Goal: Information Seeking & Learning: Learn about a topic

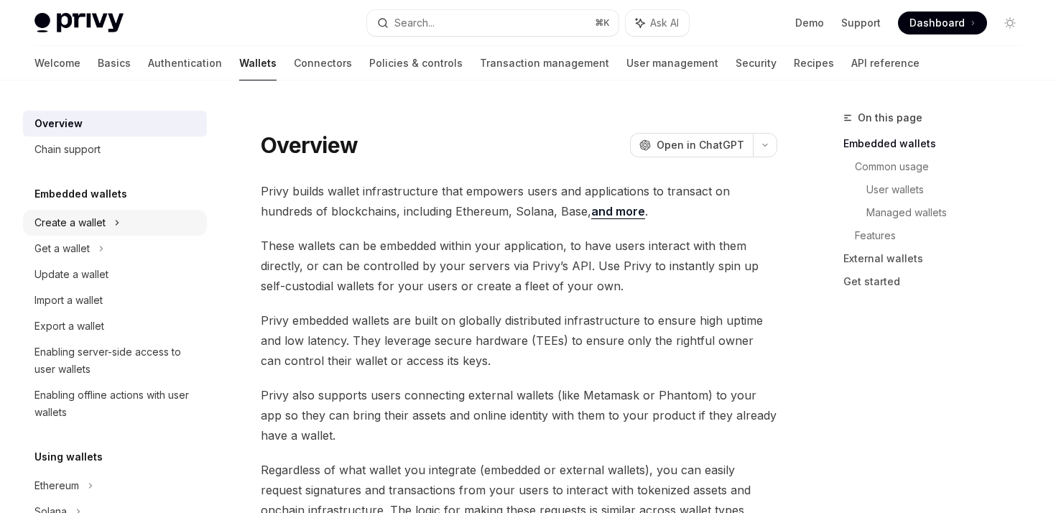
click at [73, 228] on div "Create a wallet" at bounding box center [69, 222] width 71 height 17
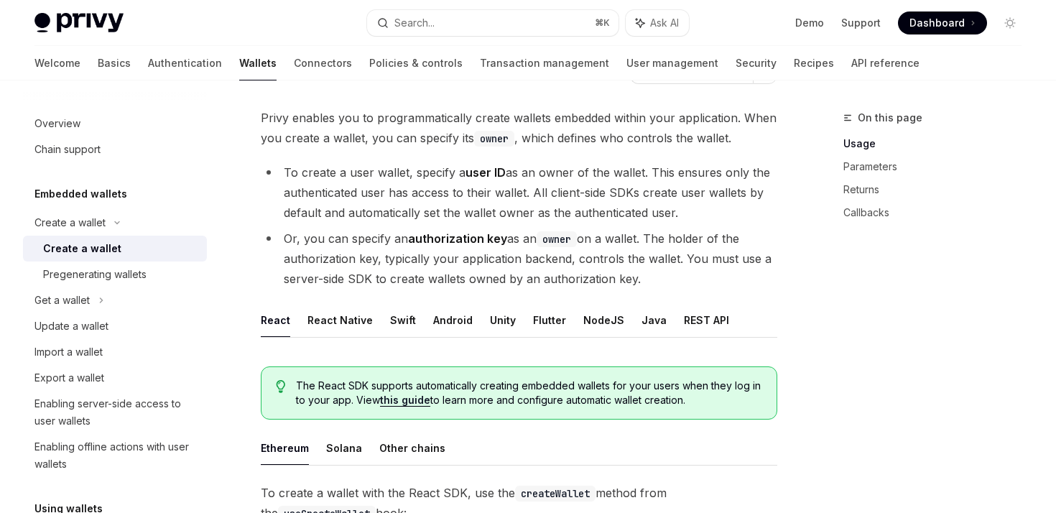
scroll to position [104, 0]
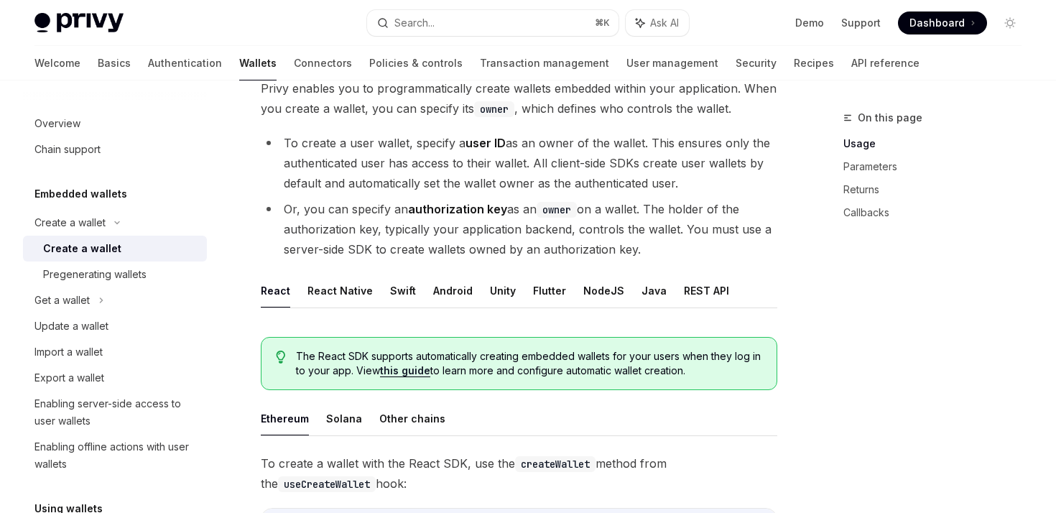
drag, startPoint x: 259, startPoint y: 104, endPoint x: 610, endPoint y: 509, distance: 535.3
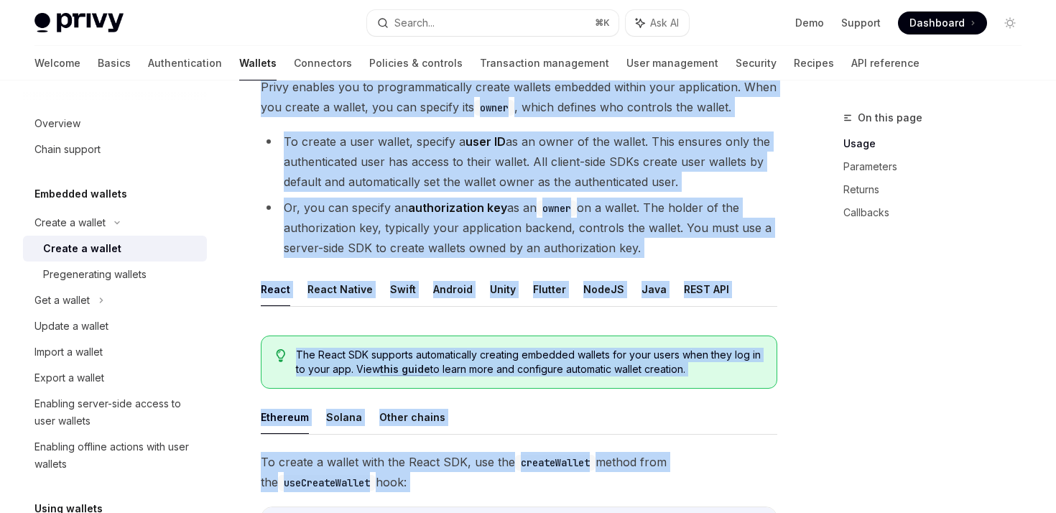
click at [514, 240] on li "Or, you can specify an authorization key as an owner on a wallet. The holder of…" at bounding box center [519, 228] width 517 height 60
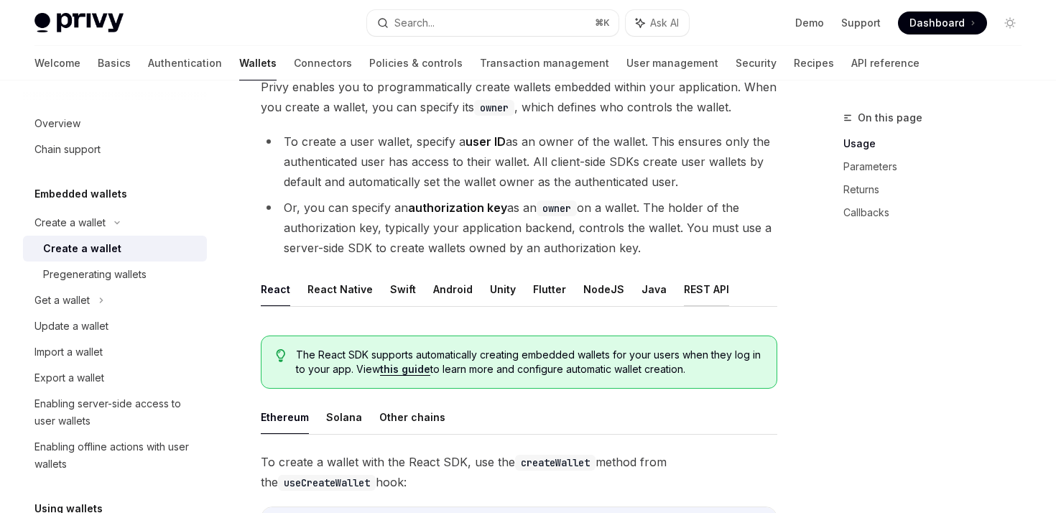
click at [685, 287] on button "REST API" at bounding box center [706, 289] width 45 height 34
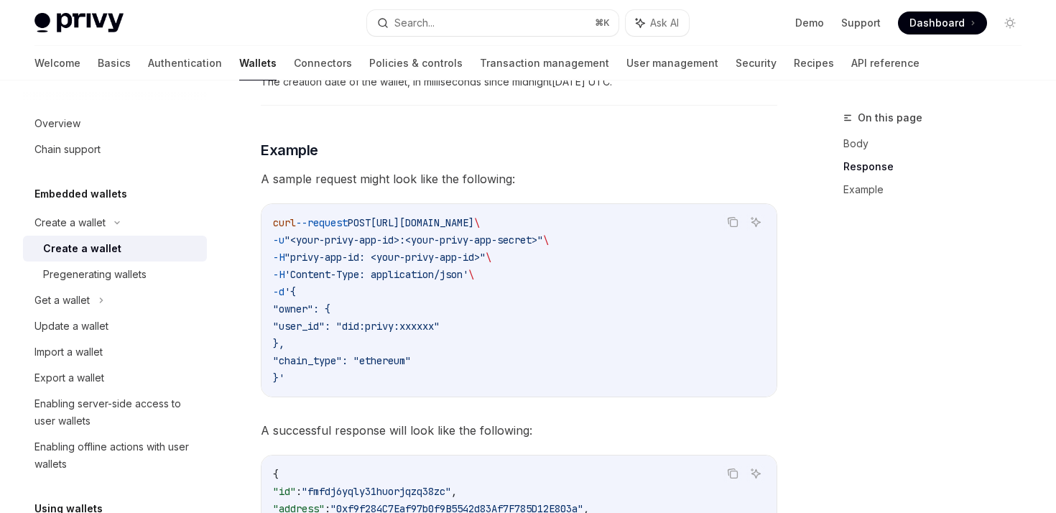
scroll to position [1883, 0]
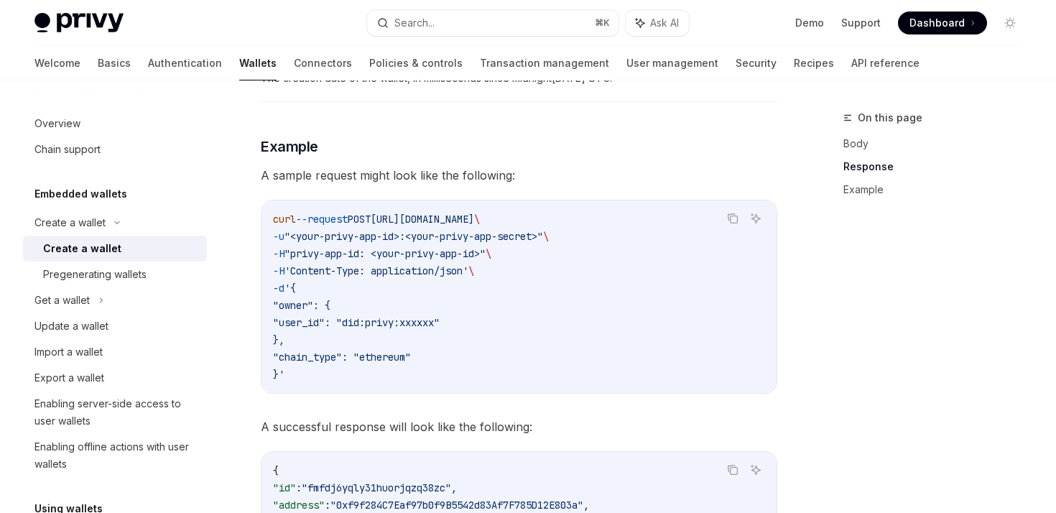
click at [346, 324] on span ""user_id": "did:privy:xxxxxx"" at bounding box center [356, 322] width 167 height 13
click at [344, 356] on span ""chain_type": "ethereum"" at bounding box center [342, 357] width 138 height 13
click at [366, 375] on code "curl --request POST [URL][DOMAIN_NAME] \ -u "<your-privy-app-id>:<your-privy-ap…" at bounding box center [519, 297] width 492 height 172
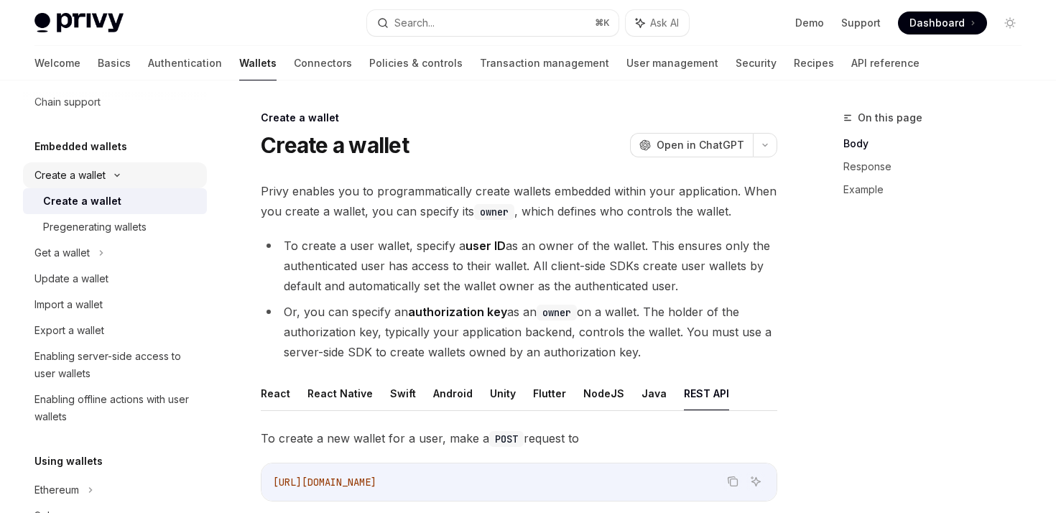
scroll to position [0, 0]
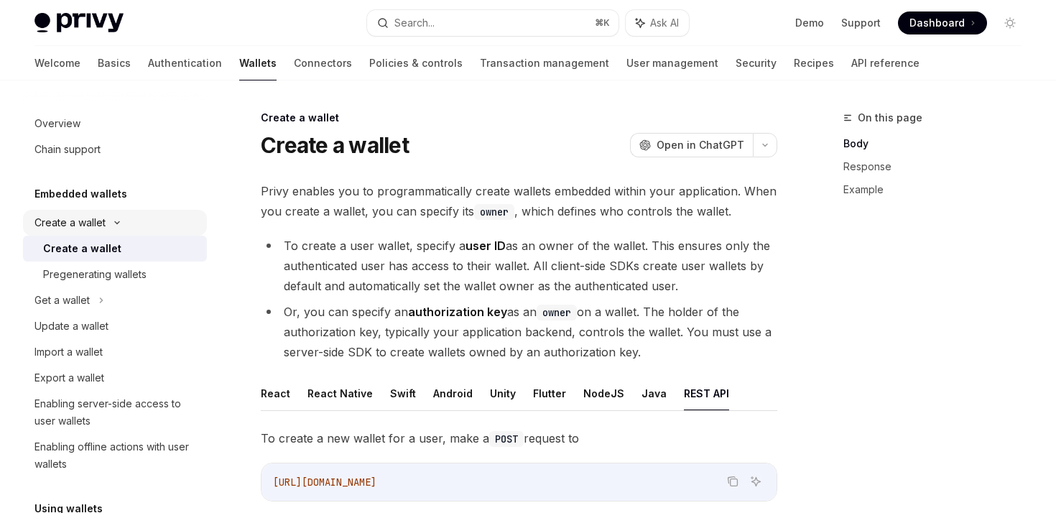
click at [65, 226] on div "Create a wallet" at bounding box center [69, 222] width 71 height 17
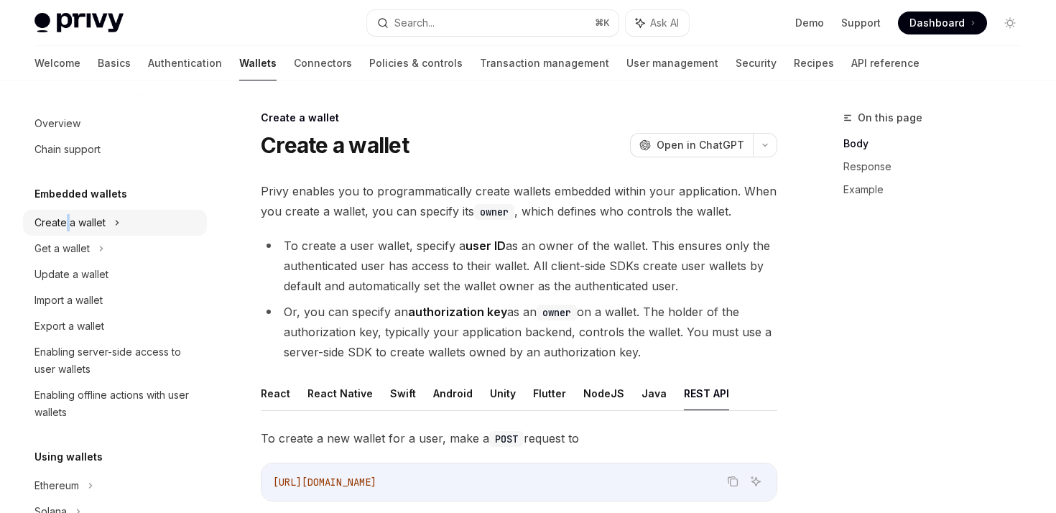
click at [65, 226] on div "Create a wallet" at bounding box center [69, 222] width 71 height 17
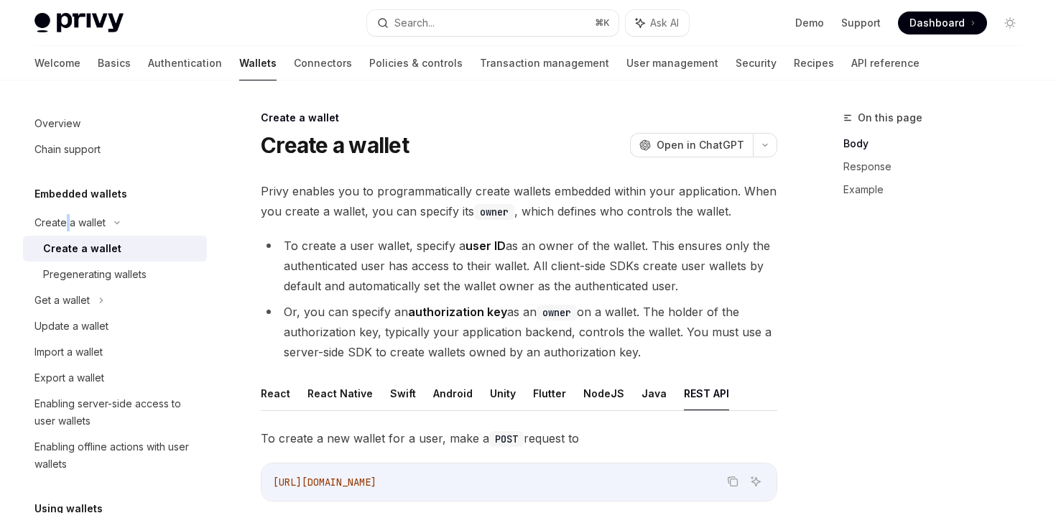
click at [78, 244] on div "Create a wallet" at bounding box center [82, 248] width 78 height 17
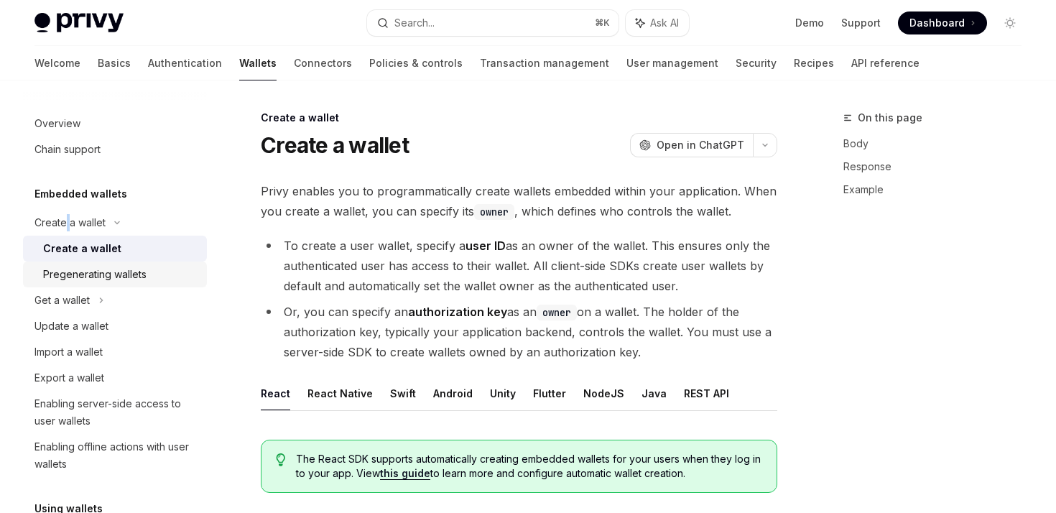
click at [86, 273] on div "Pregenerating wallets" at bounding box center [94, 274] width 103 height 17
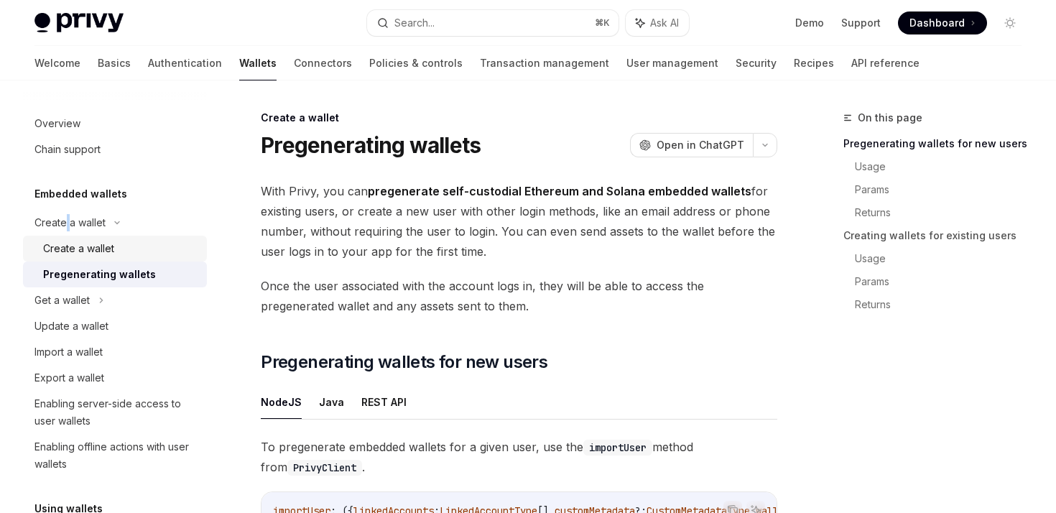
click at [98, 251] on div "Create a wallet" at bounding box center [78, 248] width 71 height 17
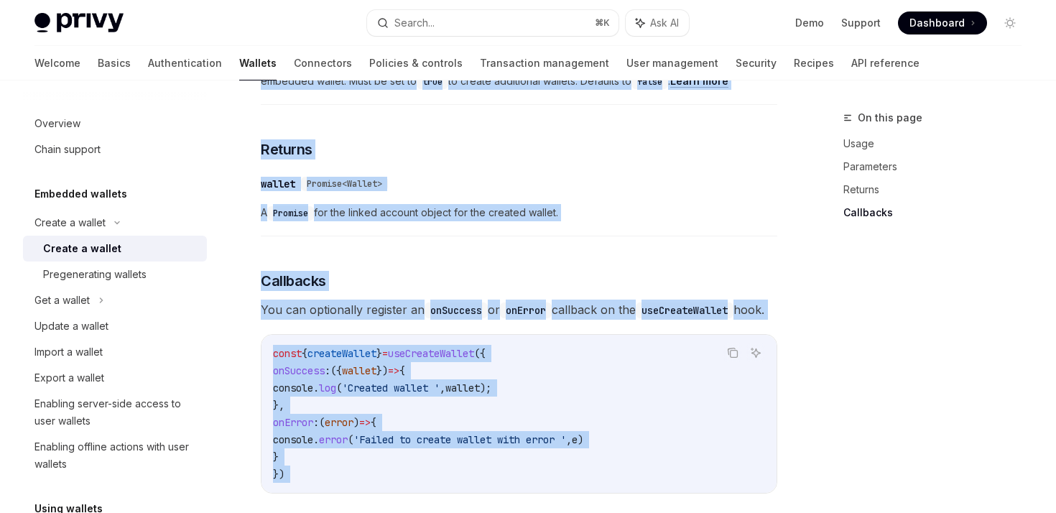
scroll to position [1206, 0]
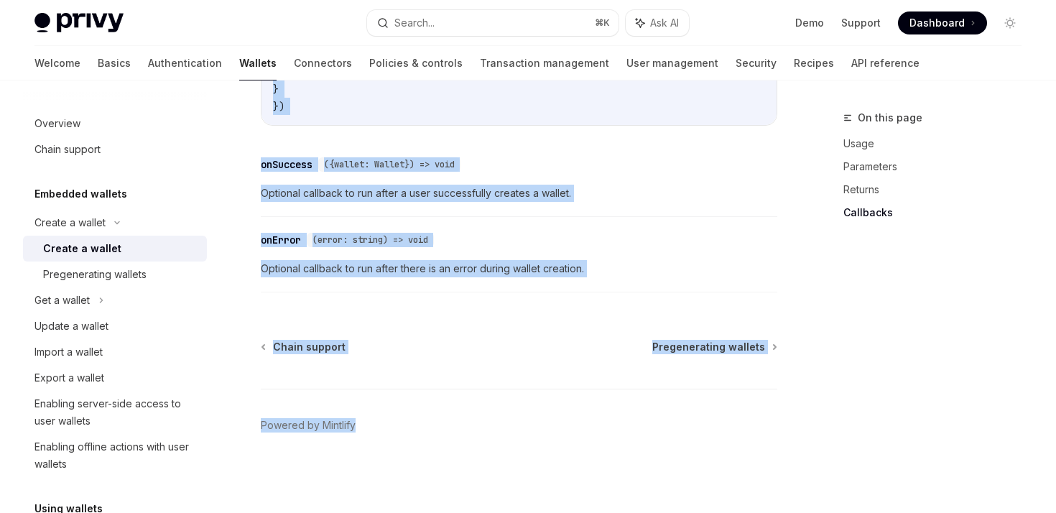
drag, startPoint x: 255, startPoint y: 106, endPoint x: 594, endPoint y: 569, distance: 573.7
copy div "Create a wallet Create a wallet OpenAI Open in ChatGPT OpenAI Open in ChatGPT P…"
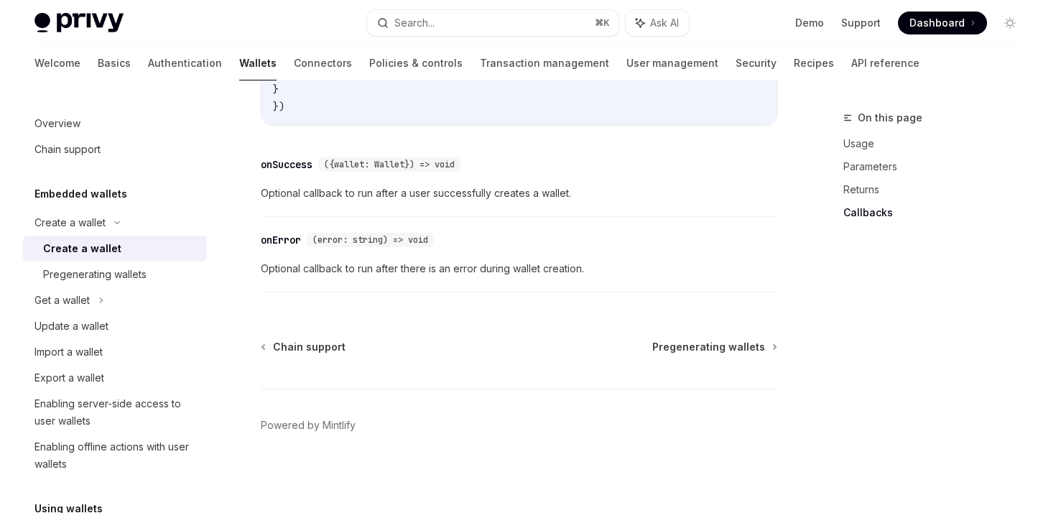
click at [467, 268] on span "Optional callback to run after there is an error during wallet creation." at bounding box center [519, 268] width 517 height 17
click at [91, 303] on div "Get a wallet" at bounding box center [115, 300] width 184 height 26
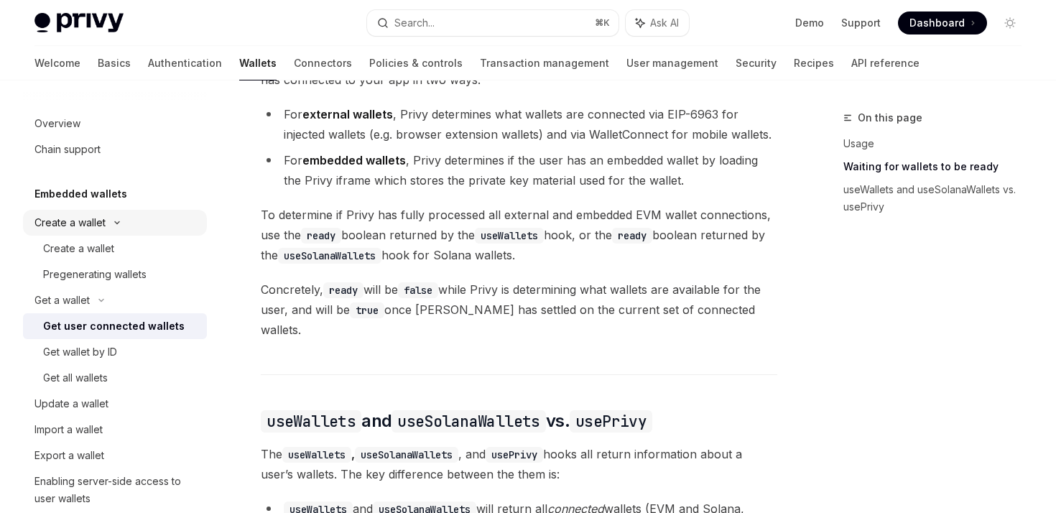
scroll to position [1050, 0]
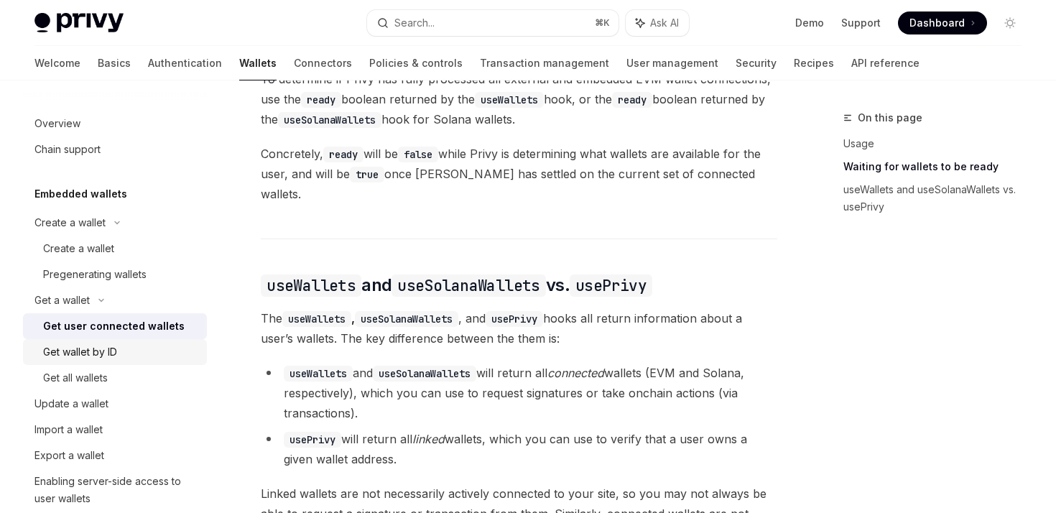
click at [165, 357] on div "Get wallet by ID" at bounding box center [120, 351] width 155 height 17
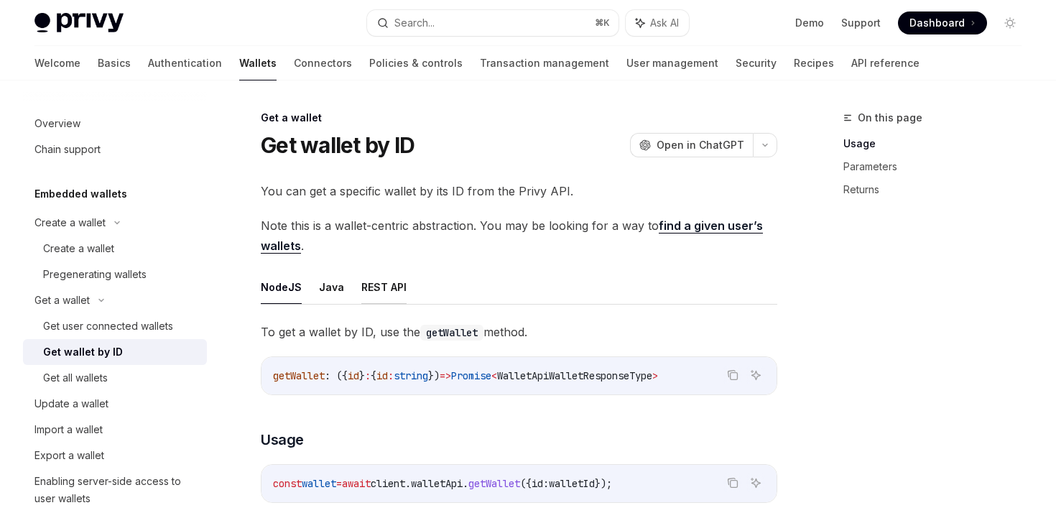
click at [381, 287] on button "REST API" at bounding box center [383, 287] width 45 height 34
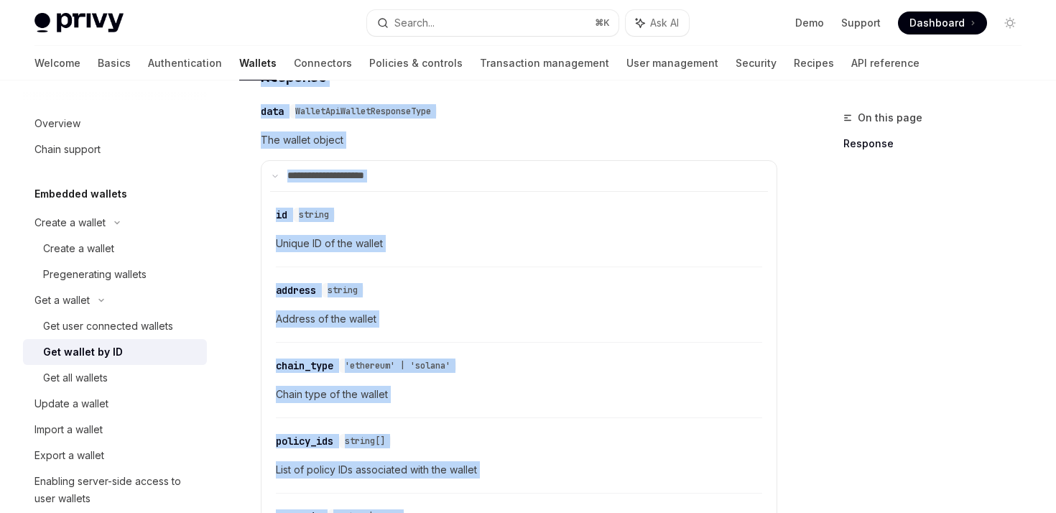
scroll to position [813, 0]
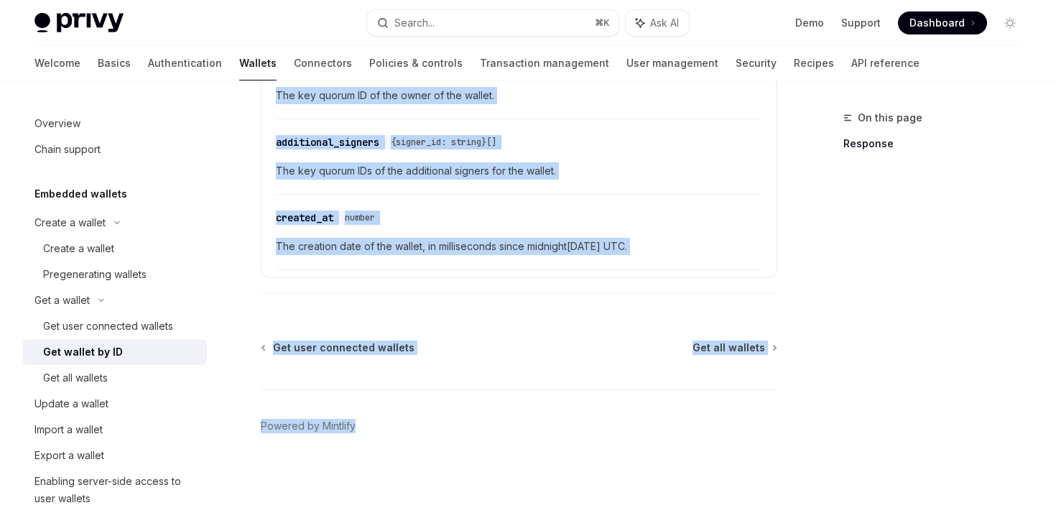
drag, startPoint x: 259, startPoint y: 113, endPoint x: 519, endPoint y: 572, distance: 527.7
copy div "**********"
click at [118, 377] on div "Get all wallets" at bounding box center [120, 377] width 155 height 17
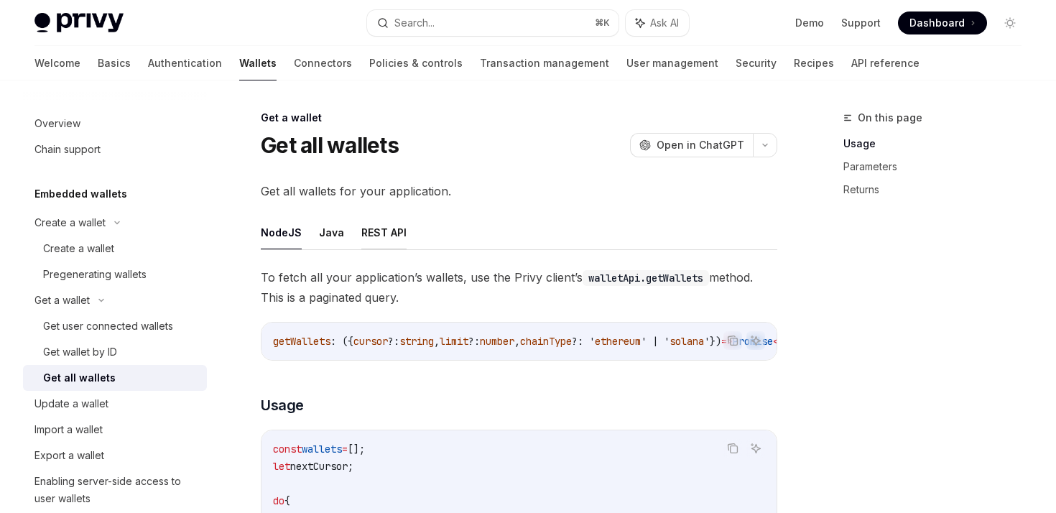
click at [369, 237] on button "REST API" at bounding box center [383, 233] width 45 height 34
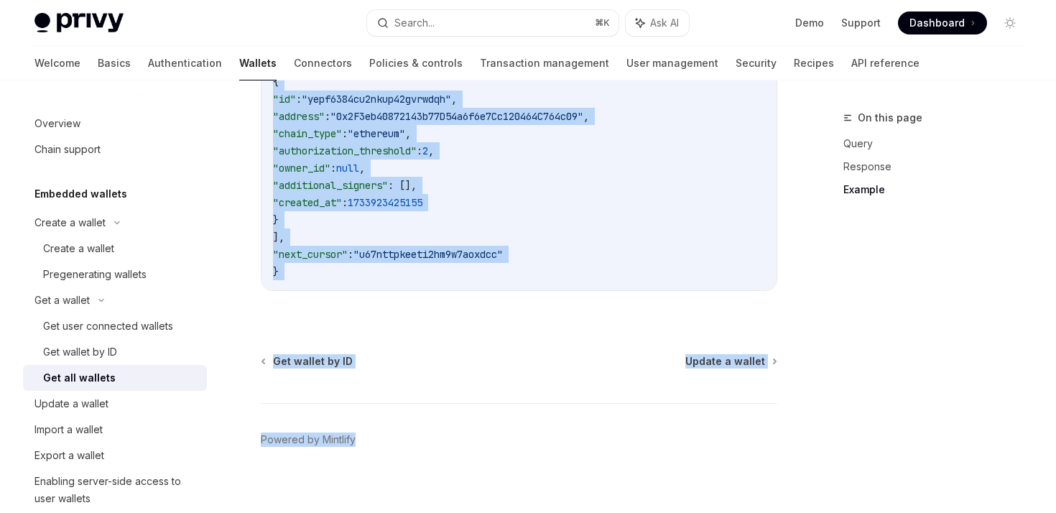
scroll to position [1715, 0]
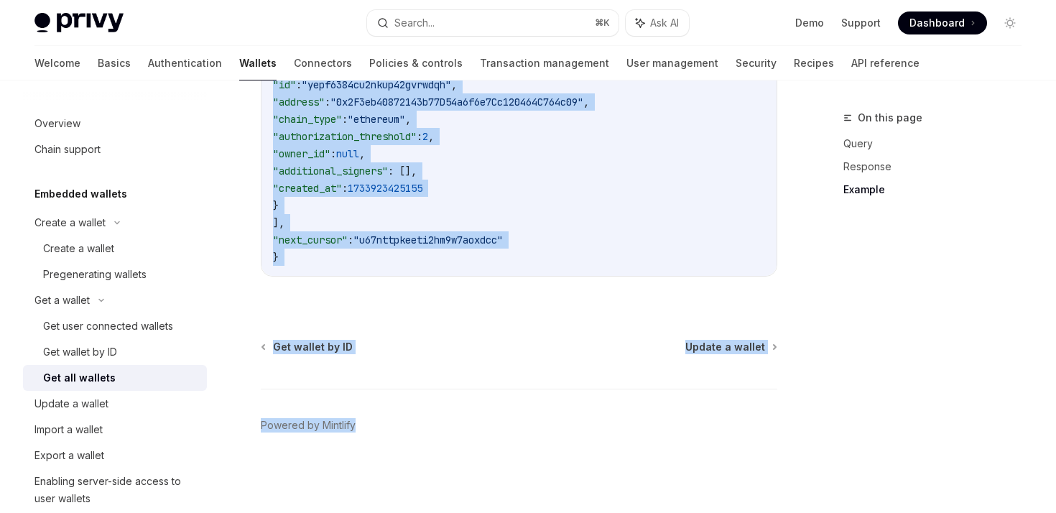
drag, startPoint x: 266, startPoint y: 109, endPoint x: 515, endPoint y: 572, distance: 525.6
copy div "**********"
click at [145, 399] on div "Update a wallet" at bounding box center [116, 403] width 164 height 17
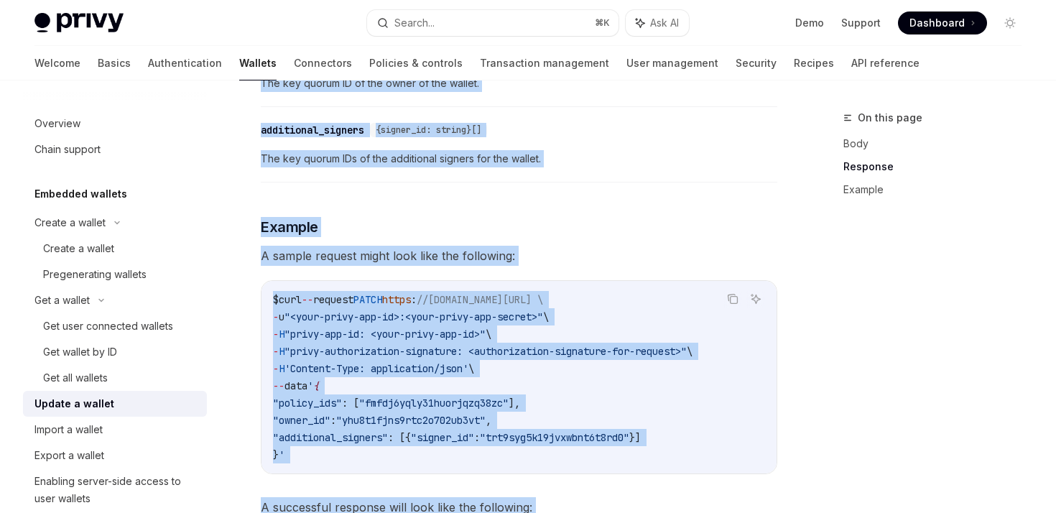
drag, startPoint x: 257, startPoint y: 114, endPoint x: 560, endPoint y: 571, distance: 549.0
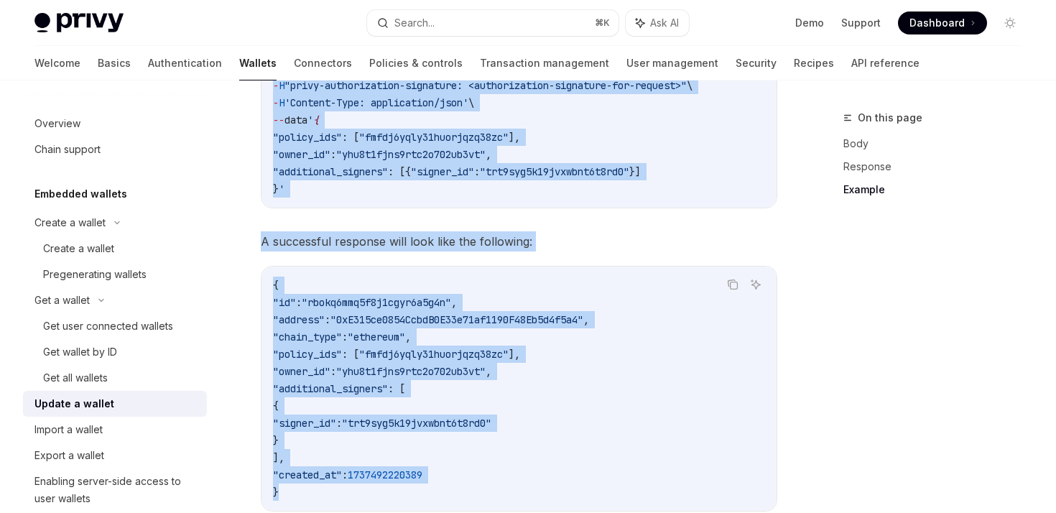
click at [520, 298] on code "{ "id" : "rbokq6mmq5f8j1cgyr6a5g4n" , "address" : "0xE315ce0854CcbdB0E33e71af11…" at bounding box center [519, 389] width 492 height 224
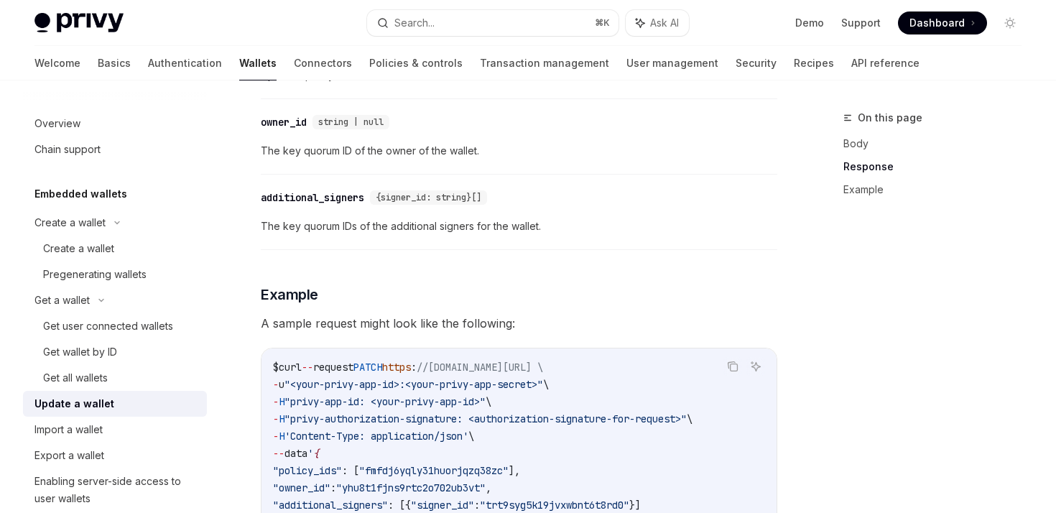
scroll to position [1850, 0]
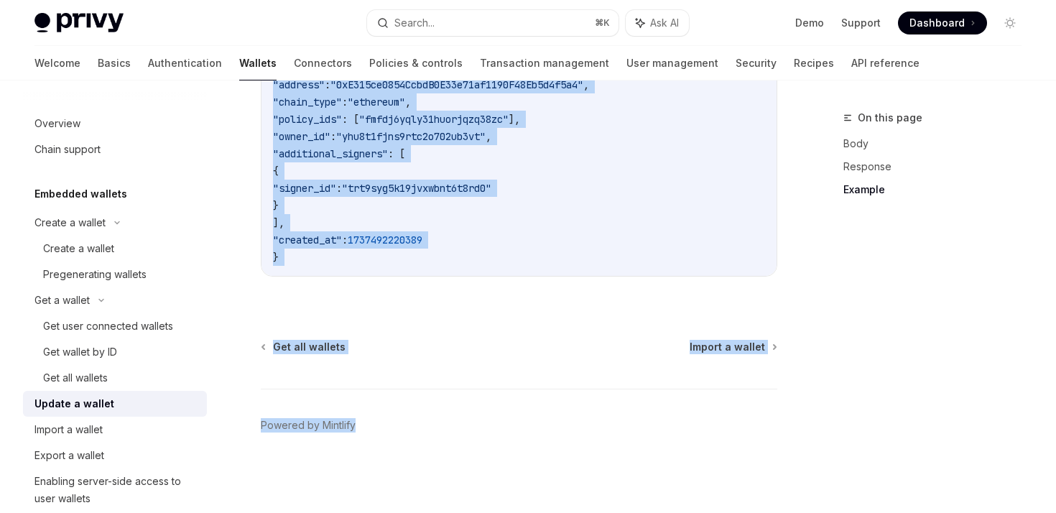
drag, startPoint x: 261, startPoint y: 120, endPoint x: 639, endPoint y: 572, distance: 589.6
copy div "Loremips dolorsi Ametco a elitse DoeiUS Temp in UtlaBOR EtdoLO Magn al EnimADM …"
click at [67, 429] on div "Import a wallet" at bounding box center [68, 429] width 68 height 17
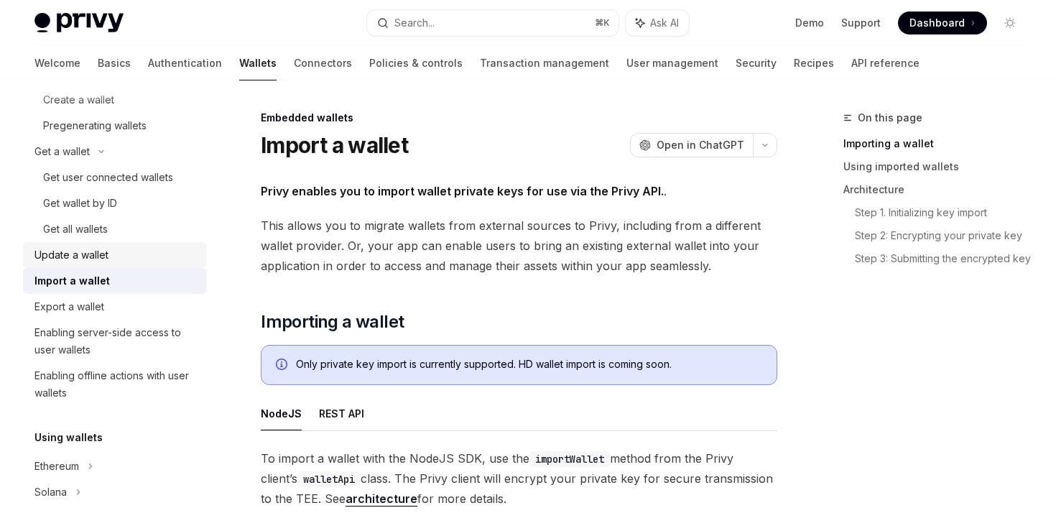
scroll to position [161, 0]
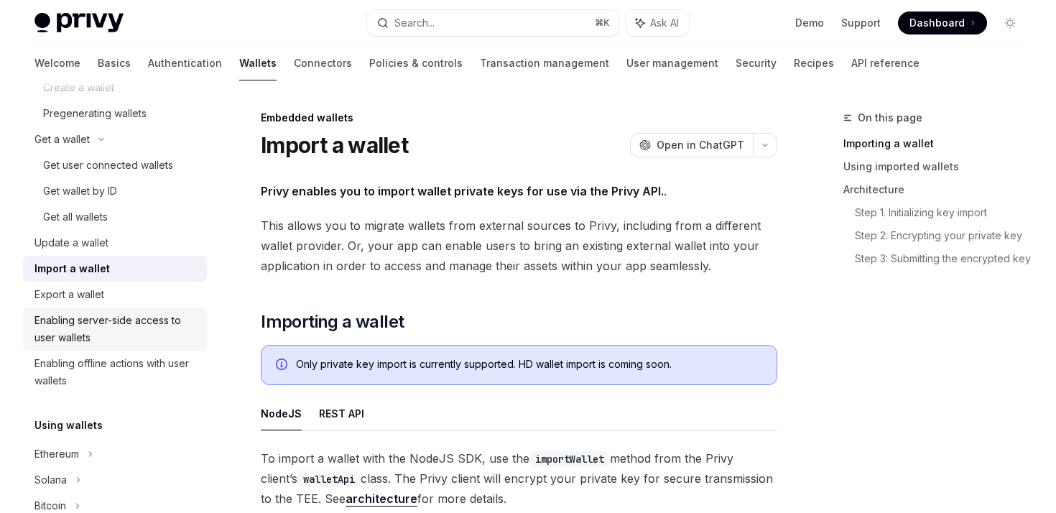
click at [104, 335] on div "Enabling server-side access to user wallets" at bounding box center [116, 329] width 164 height 34
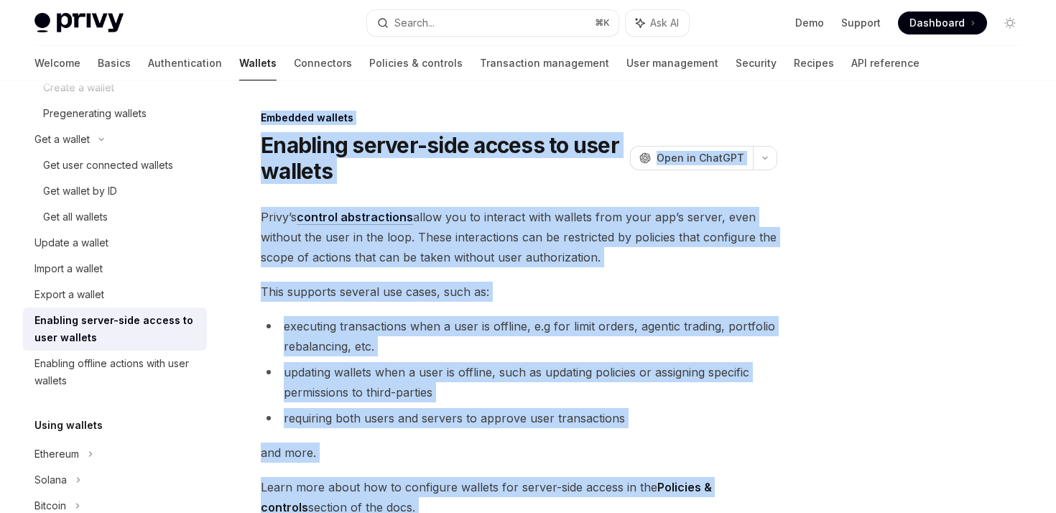
scroll to position [344, 0]
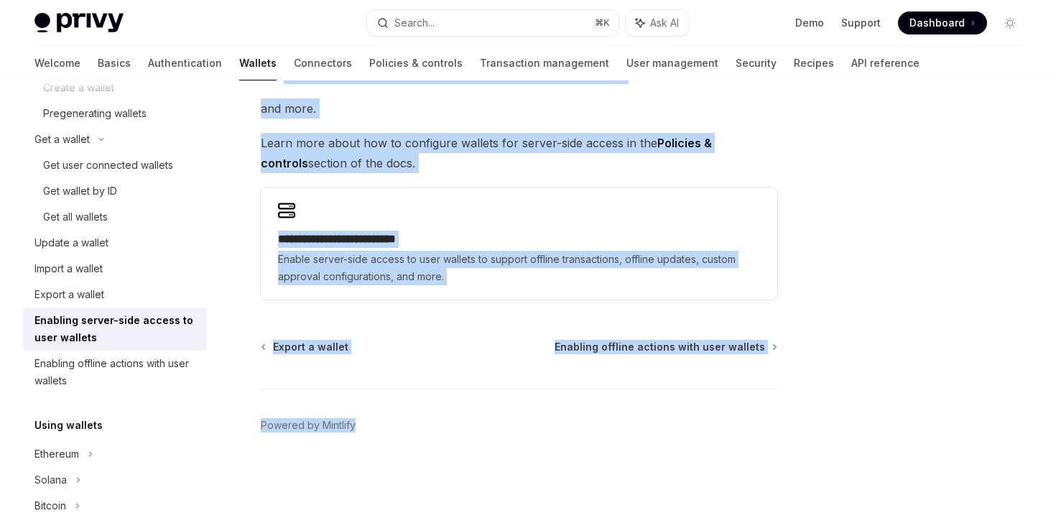
drag, startPoint x: 262, startPoint y: 112, endPoint x: 521, endPoint y: 572, distance: 527.6
copy div "**********"
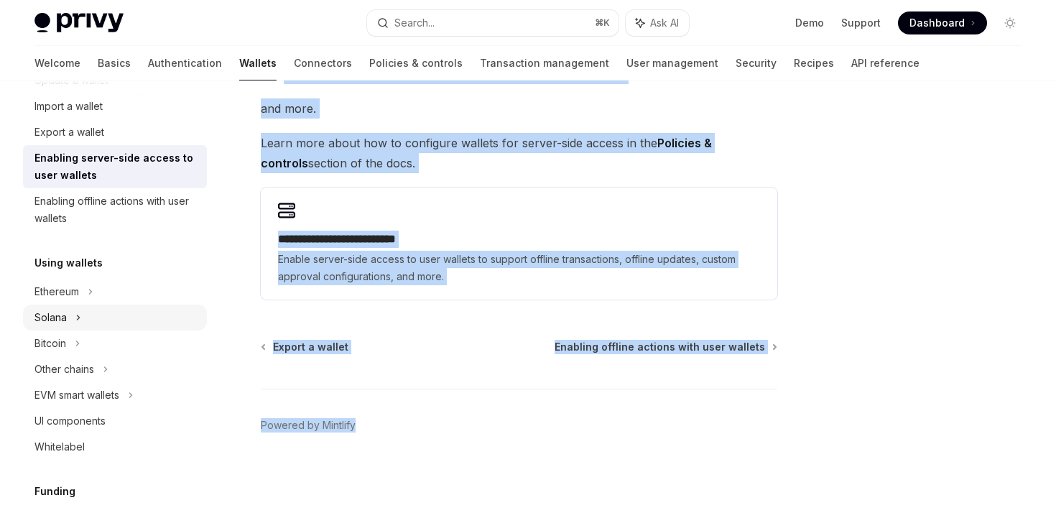
scroll to position [350, 0]
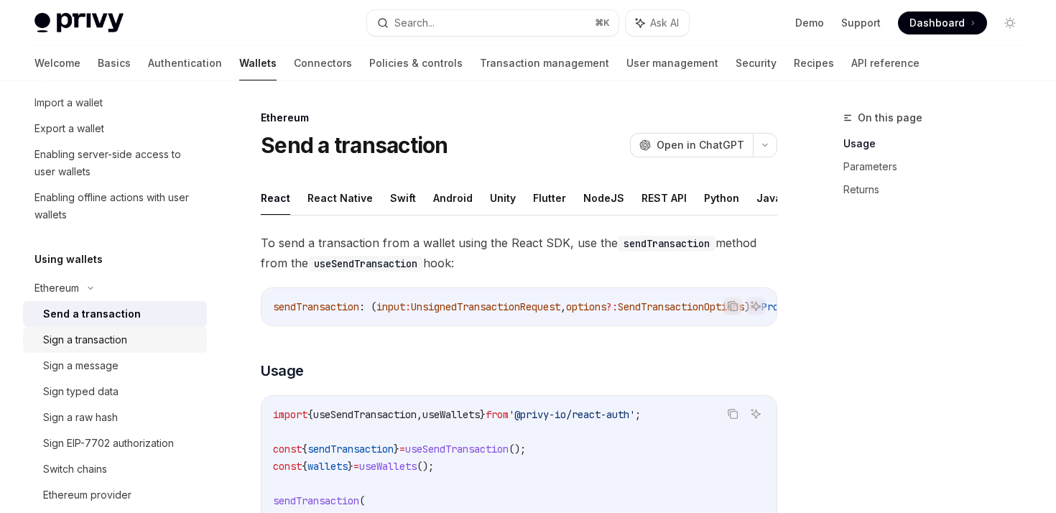
scroll to position [354, 0]
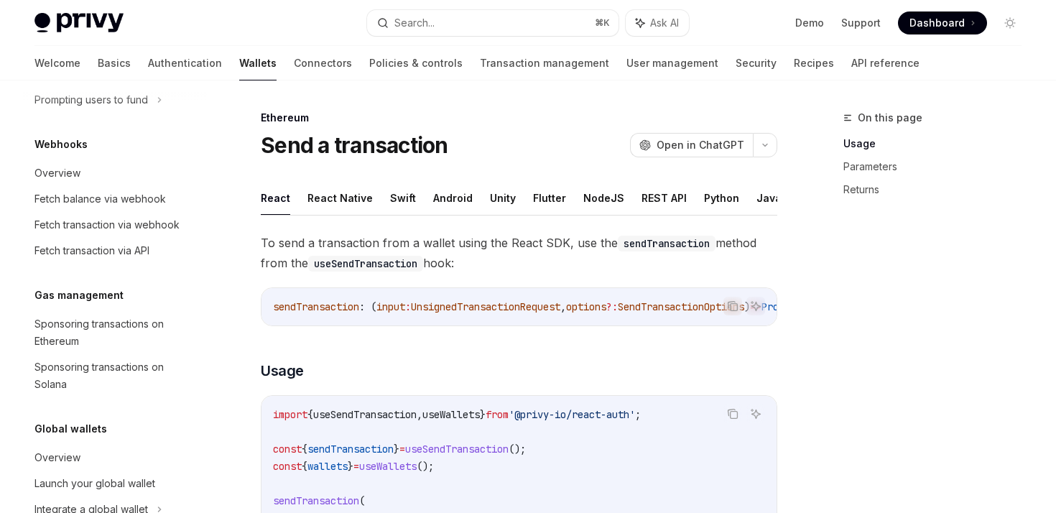
scroll to position [832, 0]
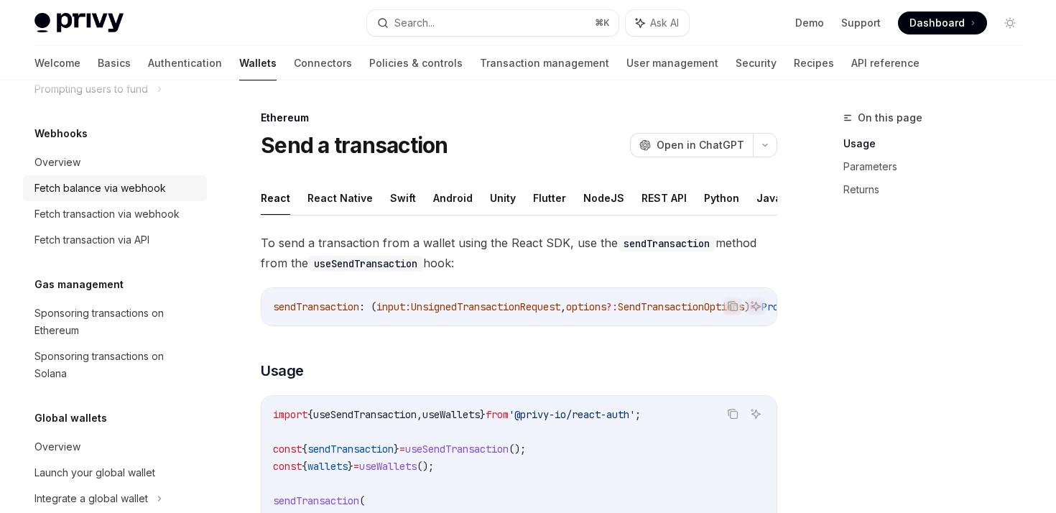
click at [78, 187] on div "Fetch balance via webhook" at bounding box center [99, 188] width 131 height 17
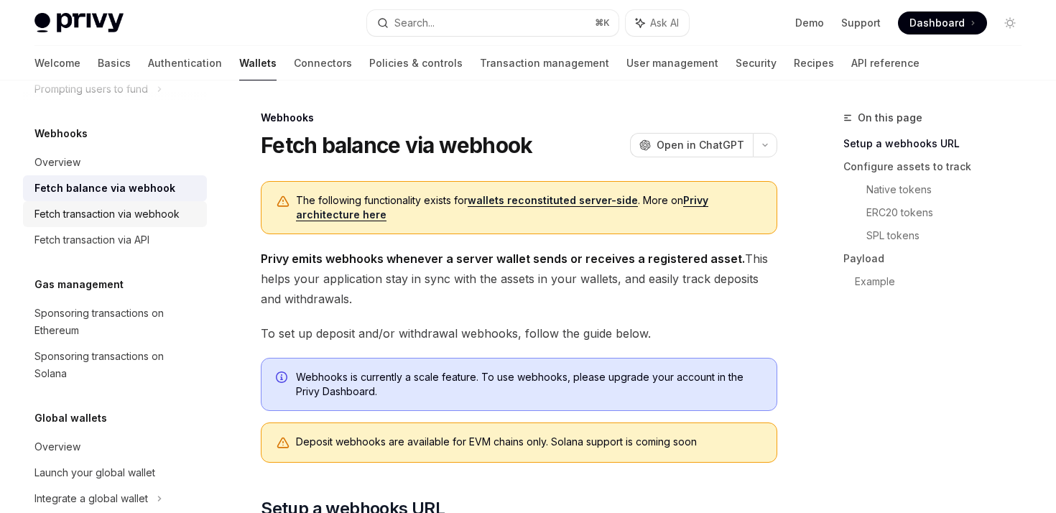
click at [120, 206] on div "Fetch transaction via webhook" at bounding box center [106, 214] width 145 height 17
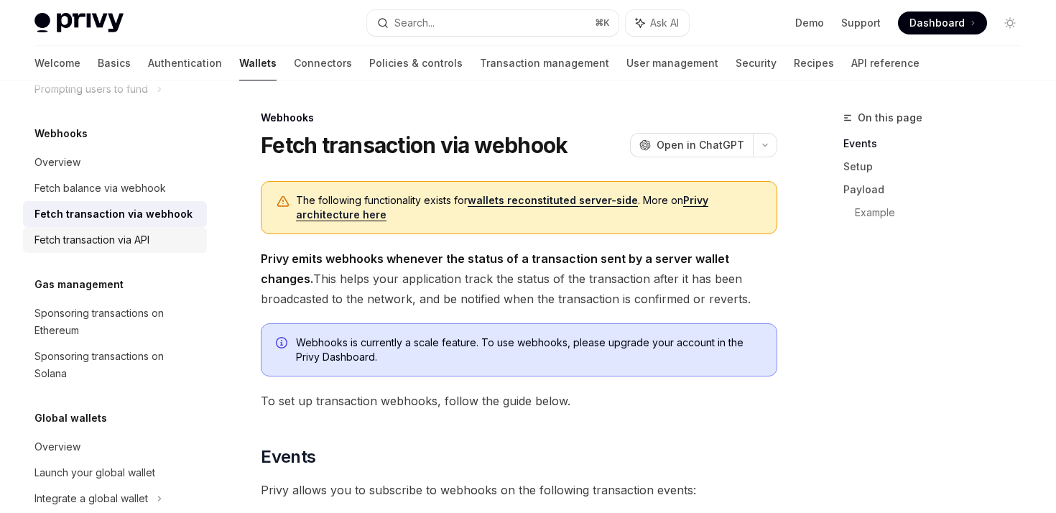
click at [135, 241] on div "Fetch transaction via API" at bounding box center [91, 239] width 115 height 17
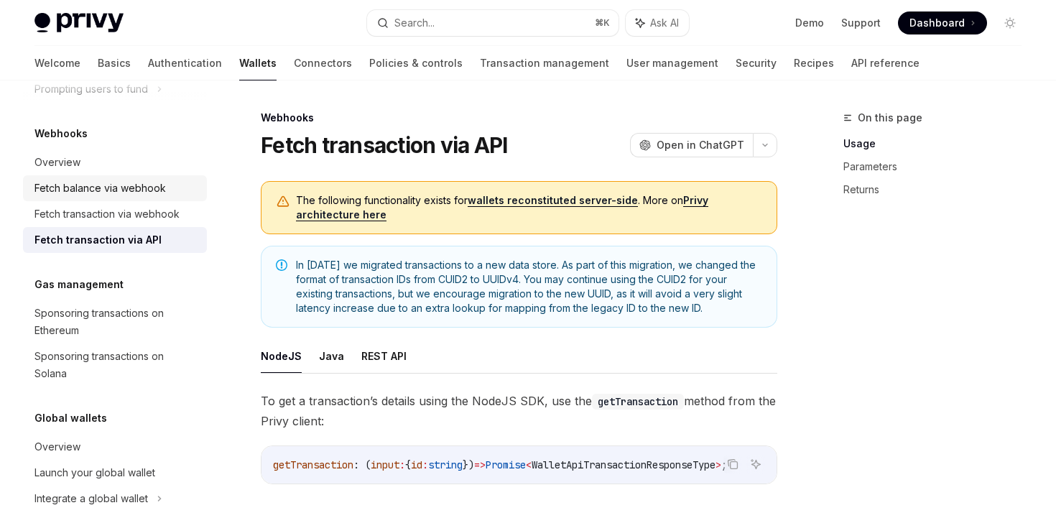
click at [115, 175] on link "Fetch balance via webhook" at bounding box center [115, 188] width 184 height 26
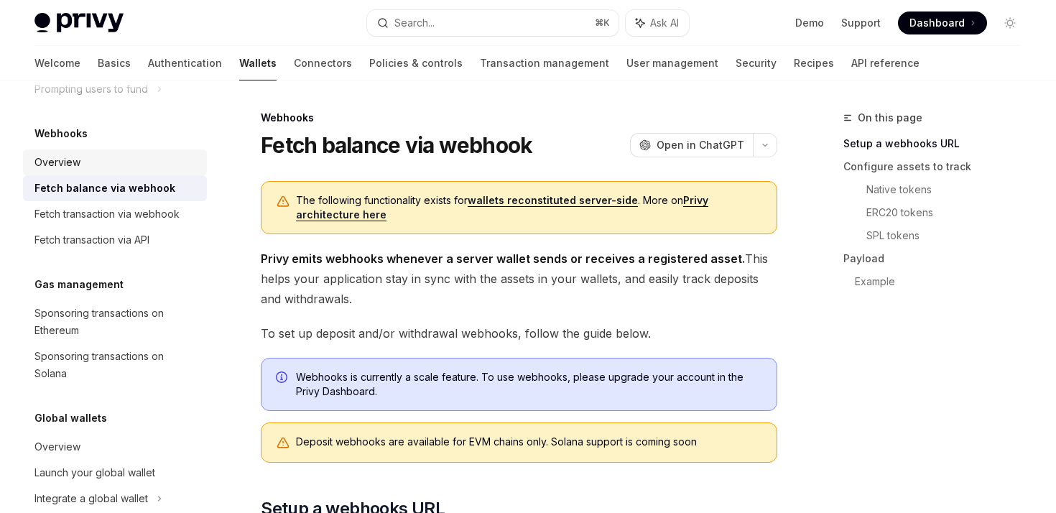
click at [93, 163] on div "Overview" at bounding box center [116, 162] width 164 height 17
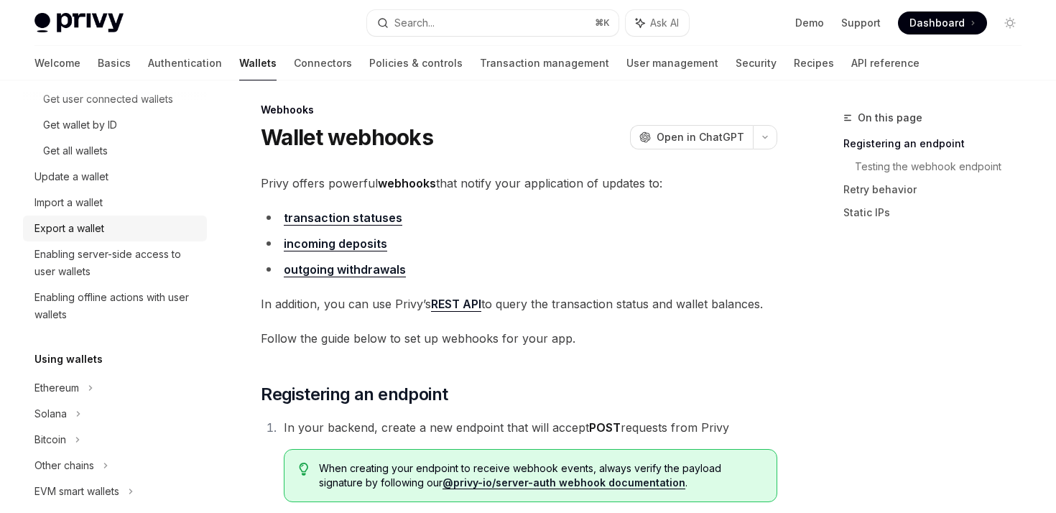
scroll to position [231, 0]
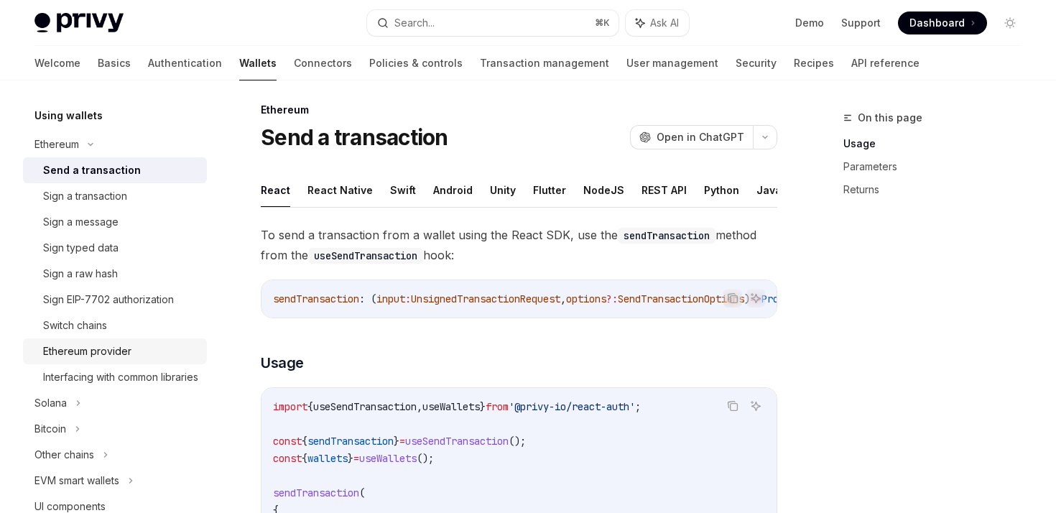
scroll to position [473, 0]
click at [655, 185] on button "REST API" at bounding box center [664, 190] width 45 height 34
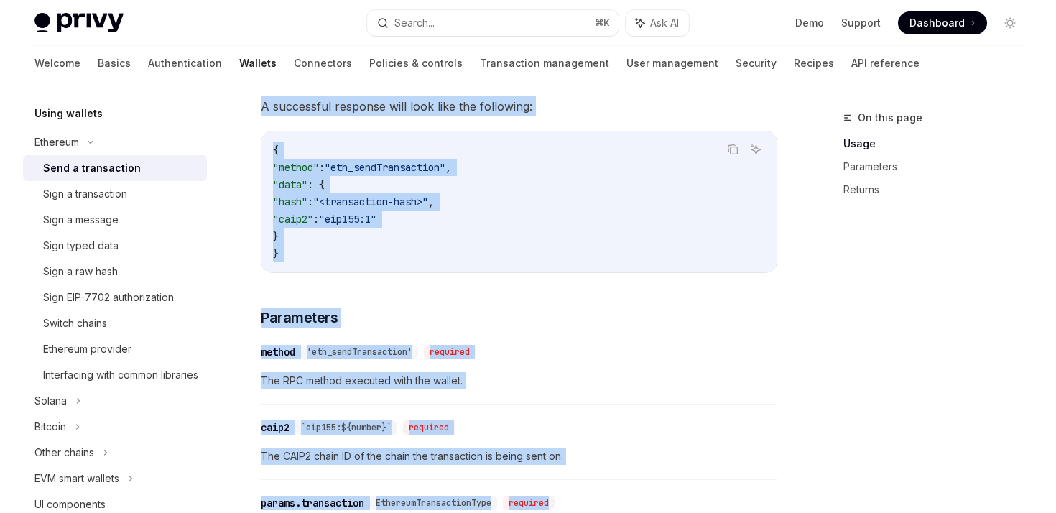
scroll to position [1300, 0]
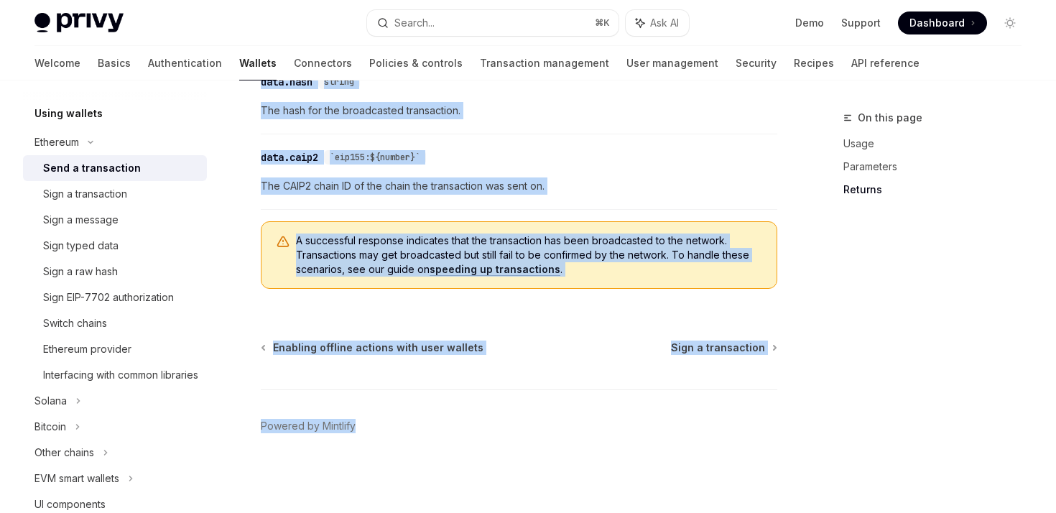
drag, startPoint x: 261, startPoint y: 119, endPoint x: 680, endPoint y: 571, distance: 616.7
copy div "Loremips Dolo s ametconsect AdipIS Elit se DoeiUSM TempOR Inci ut LaboREE Dolor…"
click at [140, 195] on div "Sign a transaction" at bounding box center [120, 193] width 155 height 17
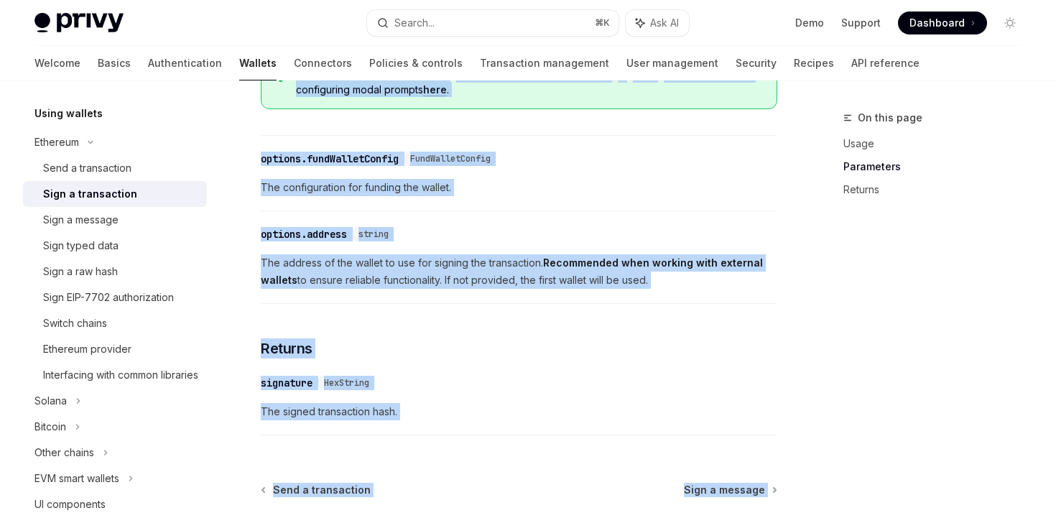
scroll to position [961, 0]
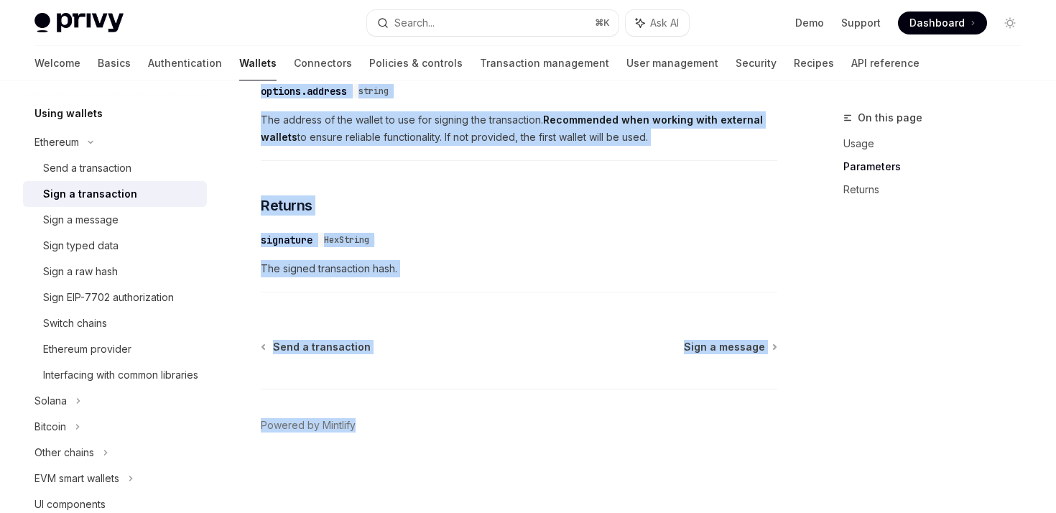
drag, startPoint x: 259, startPoint y: 106, endPoint x: 571, endPoint y: 512, distance: 512.5
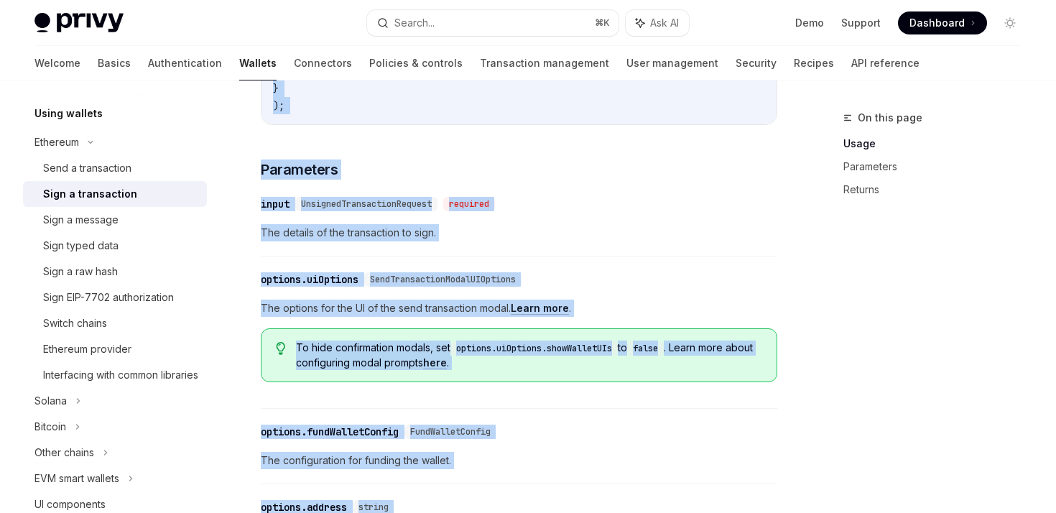
scroll to position [0, 0]
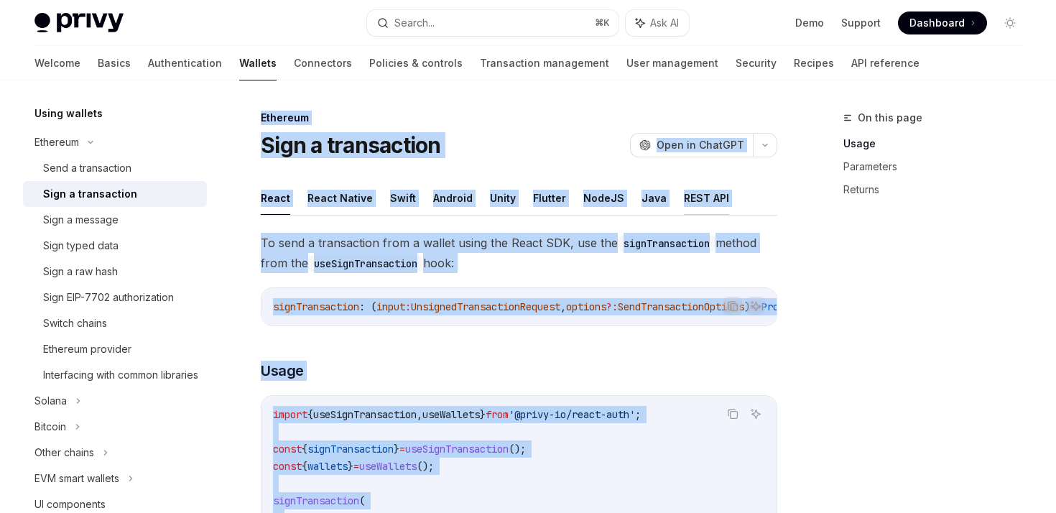
click at [688, 205] on button "REST API" at bounding box center [706, 198] width 45 height 34
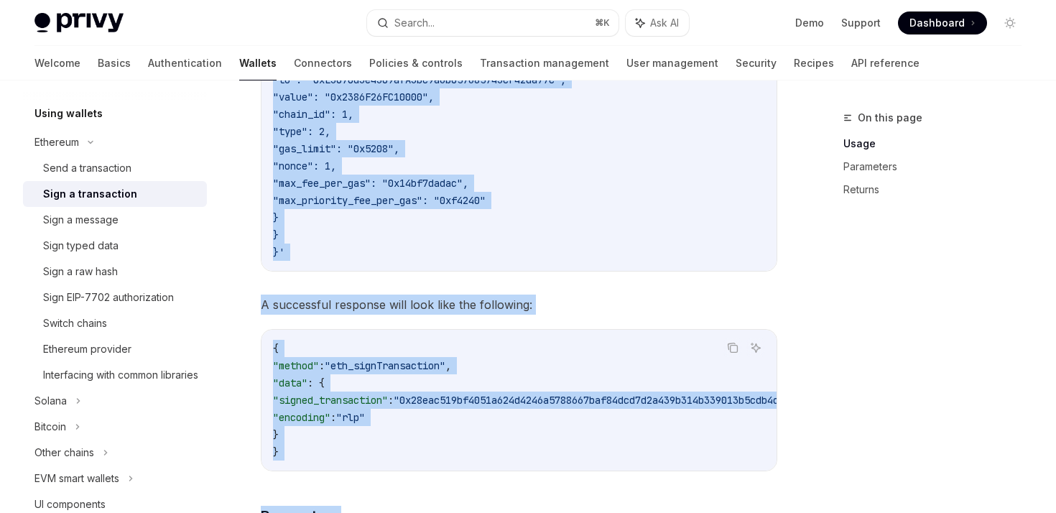
scroll to position [1202, 0]
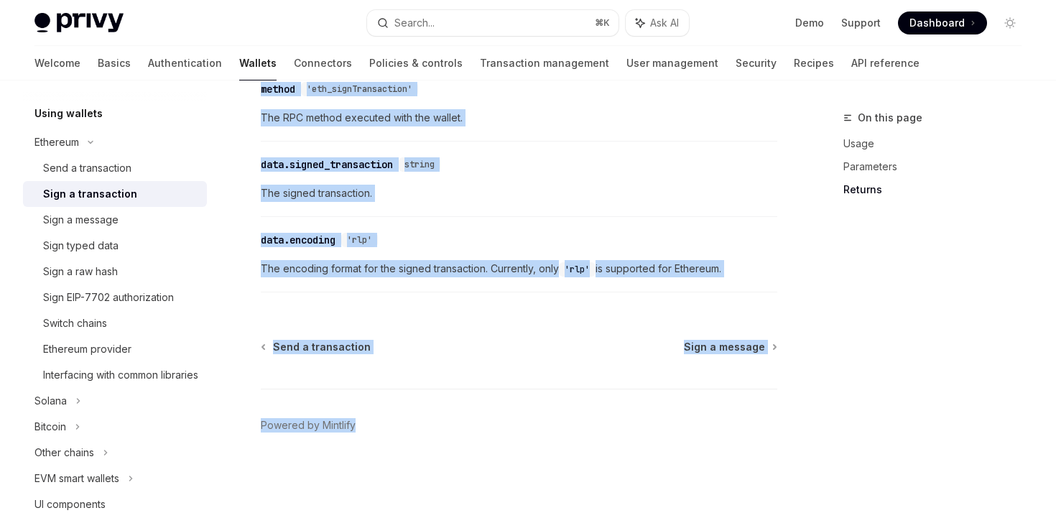
drag, startPoint x: 256, startPoint y: 110, endPoint x: 563, endPoint y: 571, distance: 553.8
copy div "Loremips Dolo s ametconsect AdipIS Elit se DoeiUSM TempOR Inci ut LaboREE Dolor…"
click at [148, 177] on link "Send a transaction" at bounding box center [115, 168] width 184 height 26
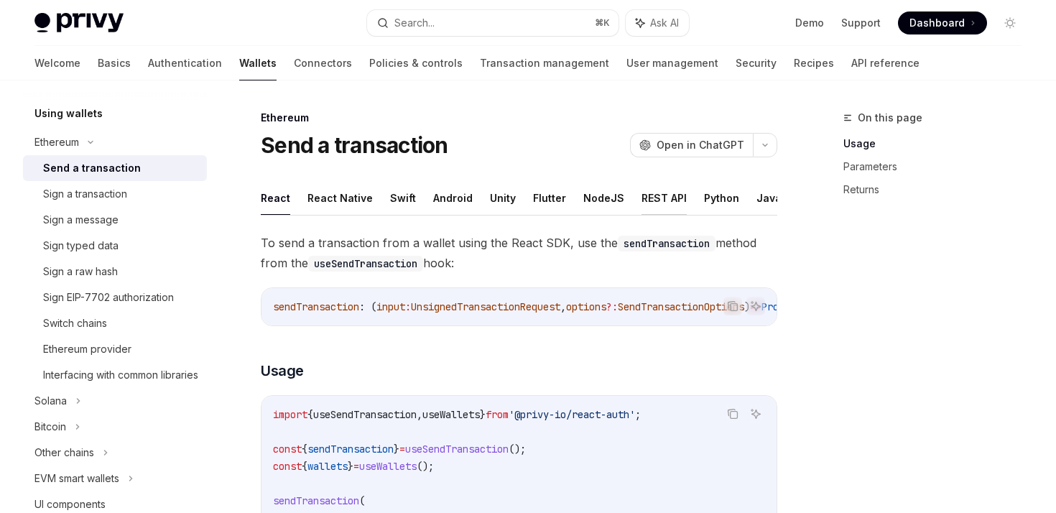
click at [642, 184] on button "REST API" at bounding box center [664, 198] width 45 height 34
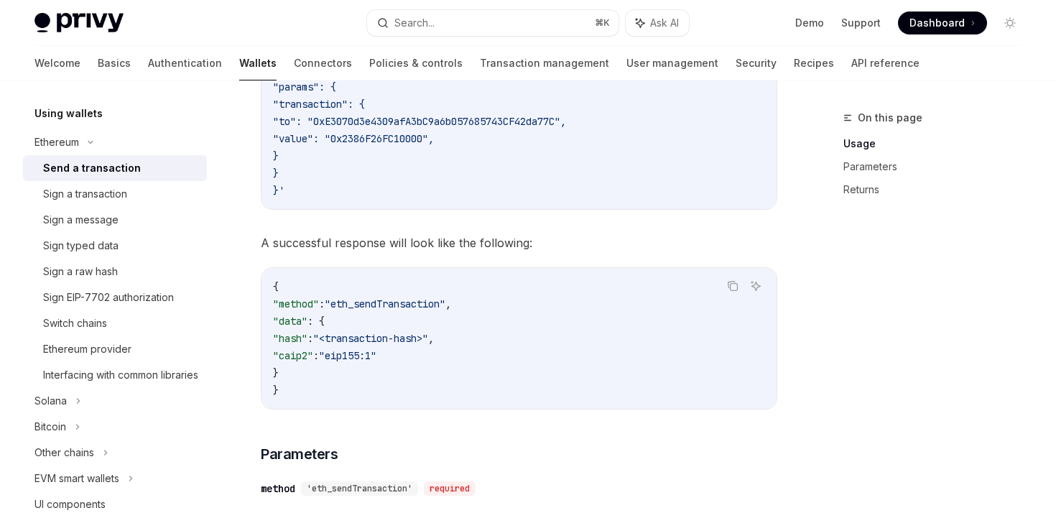
scroll to position [494, 0]
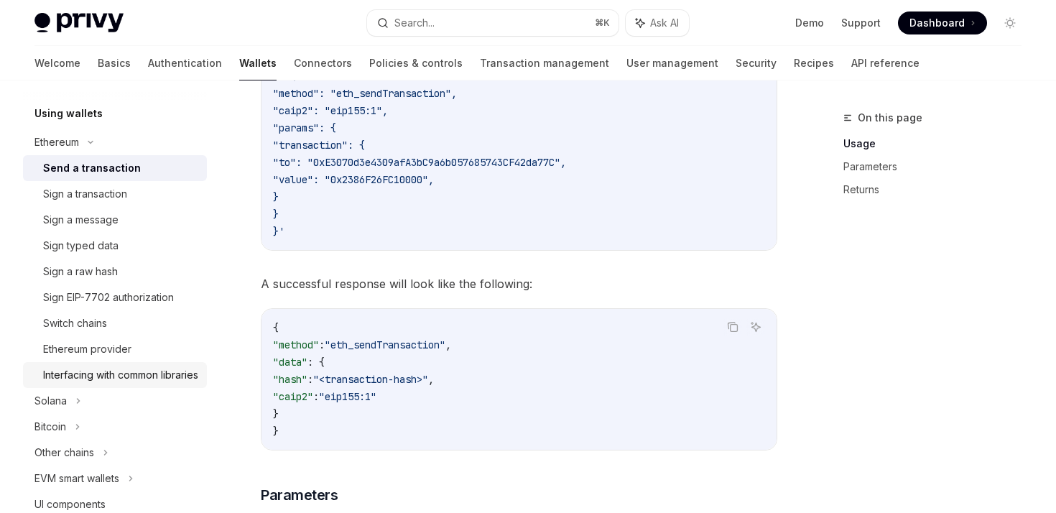
click at [90, 384] on div "Interfacing with common libraries" at bounding box center [120, 374] width 155 height 17
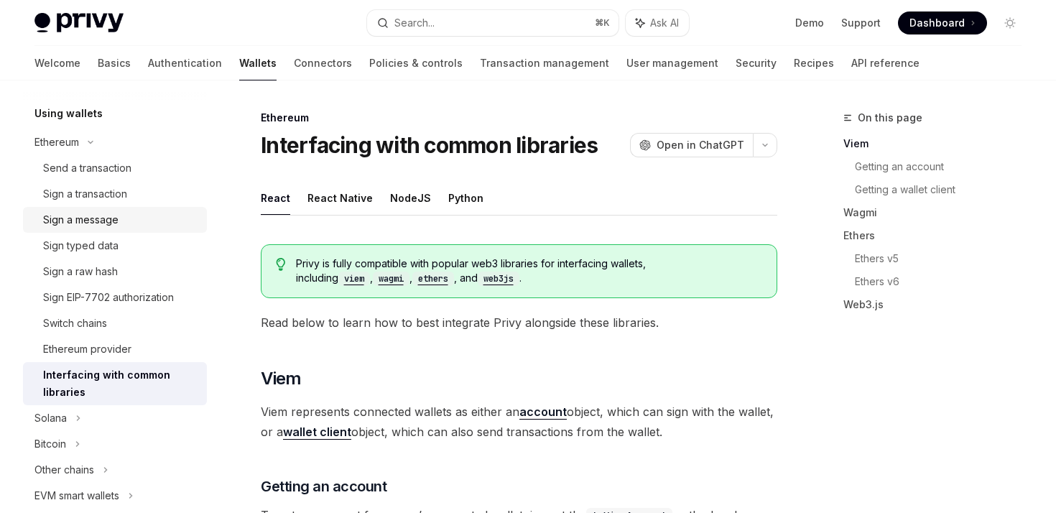
click at [93, 231] on link "Sign a message" at bounding box center [115, 220] width 184 height 26
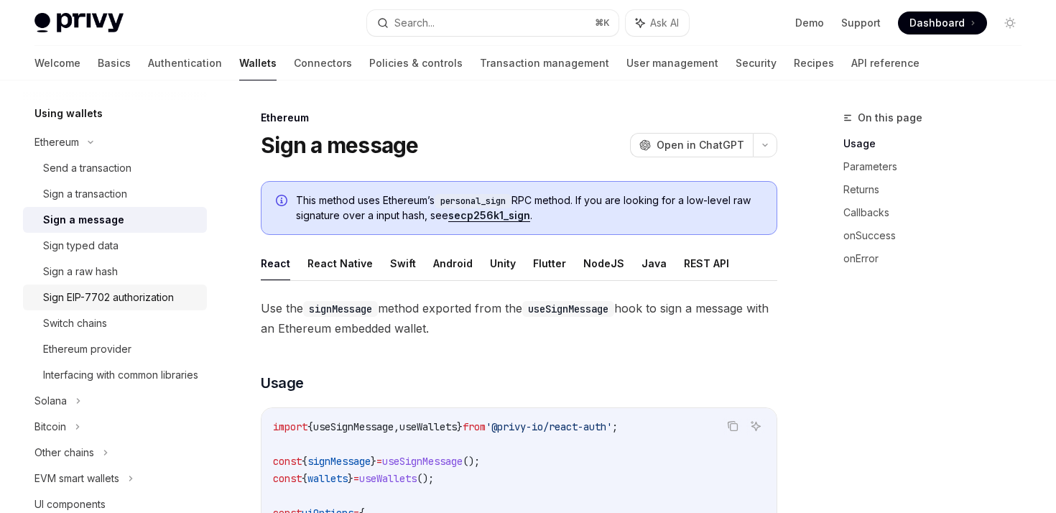
click at [110, 290] on div "Sign EIP-7702 authorization" at bounding box center [108, 297] width 131 height 17
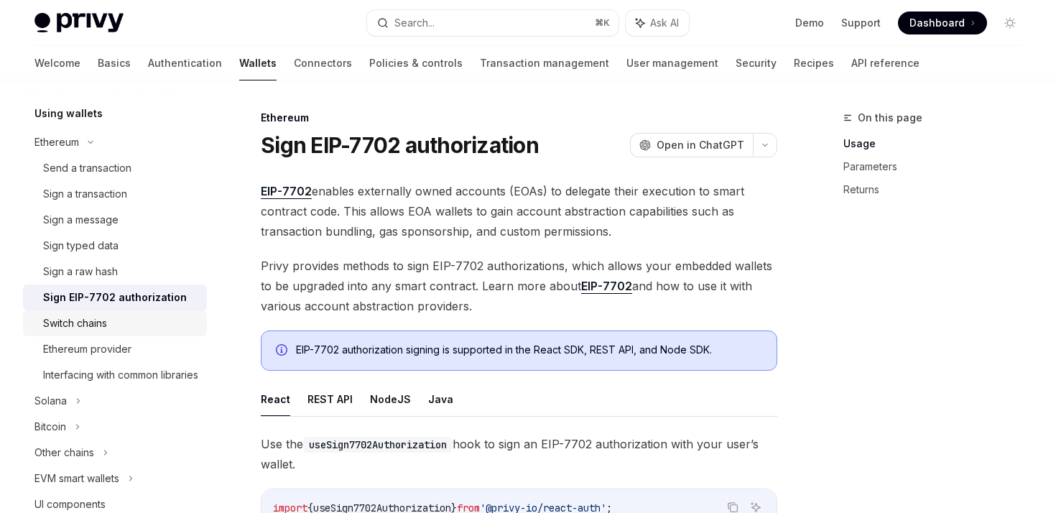
click at [110, 327] on div "Switch chains" at bounding box center [120, 323] width 155 height 17
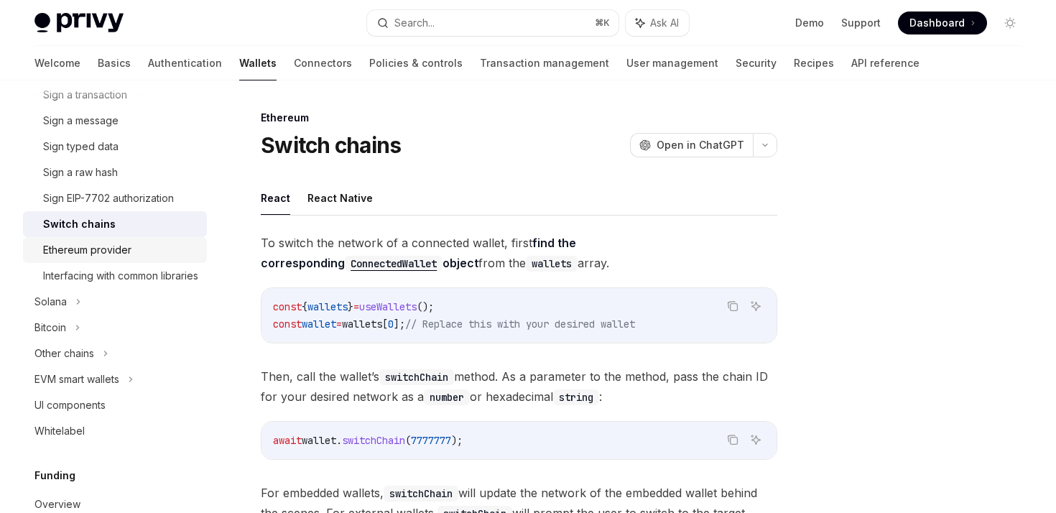
scroll to position [596, 0]
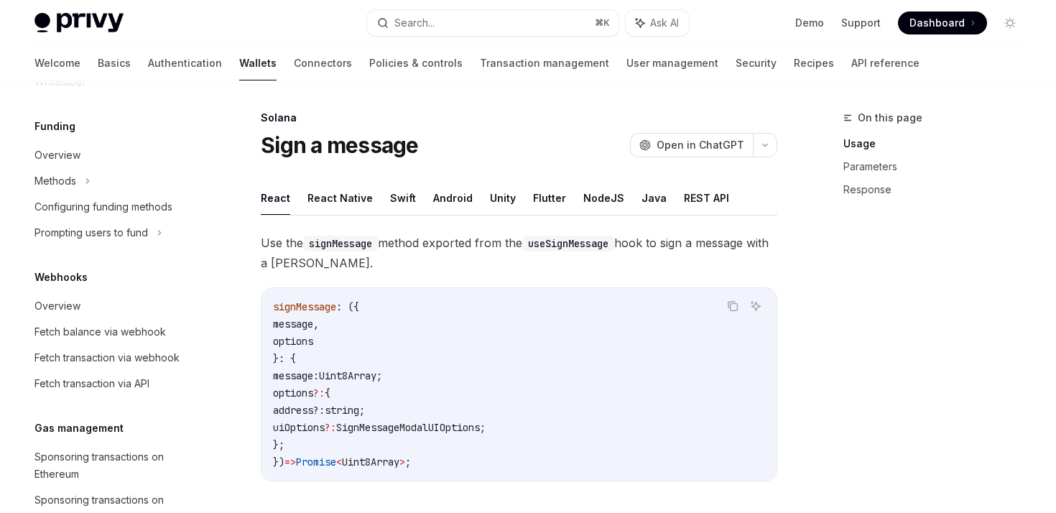
scroll to position [1025, 0]
click at [91, 167] on link "Overview" at bounding box center [115, 155] width 184 height 26
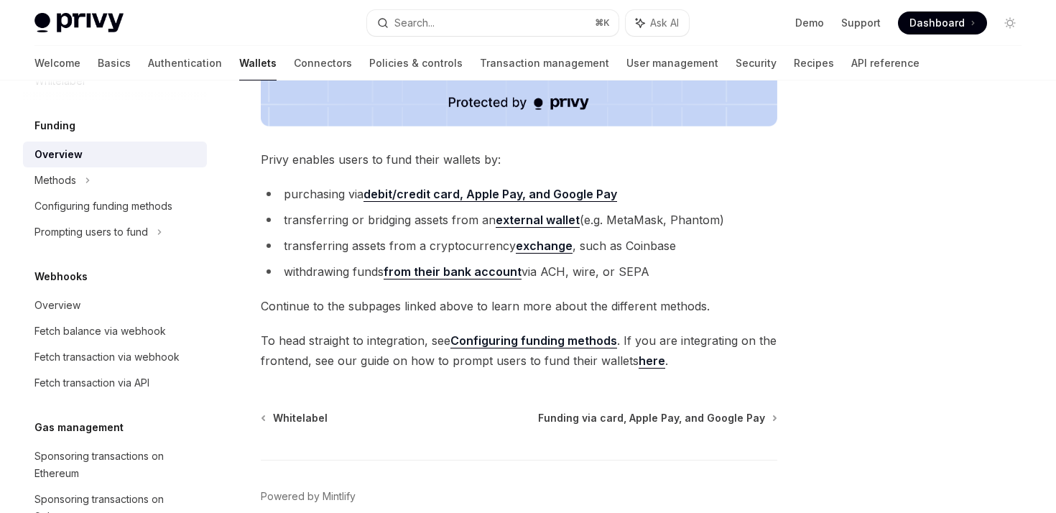
scroll to position [612, 0]
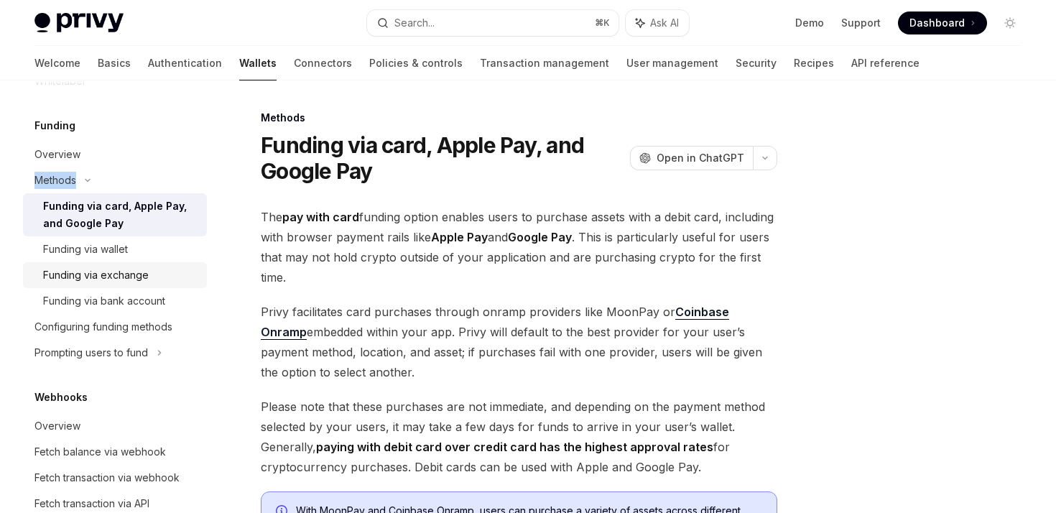
click at [135, 284] on div "Funding via exchange" at bounding box center [96, 275] width 106 height 17
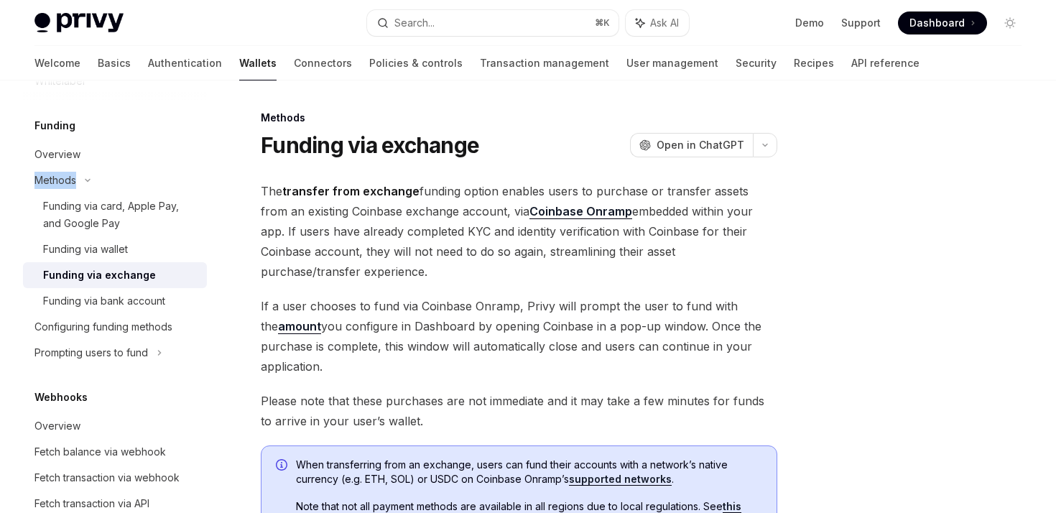
click at [530, 210] on link "Coinbase Onramp" at bounding box center [581, 211] width 103 height 15
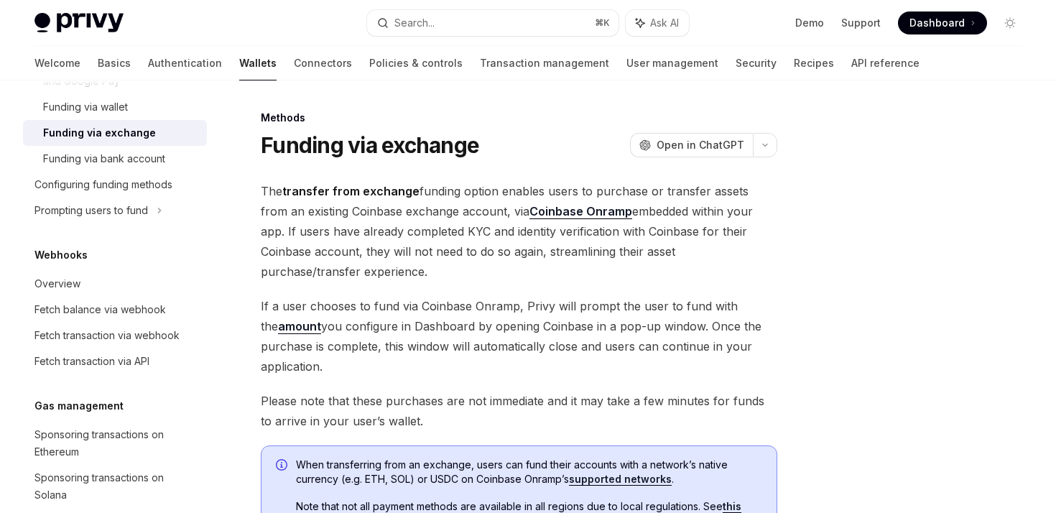
scroll to position [1187, 0]
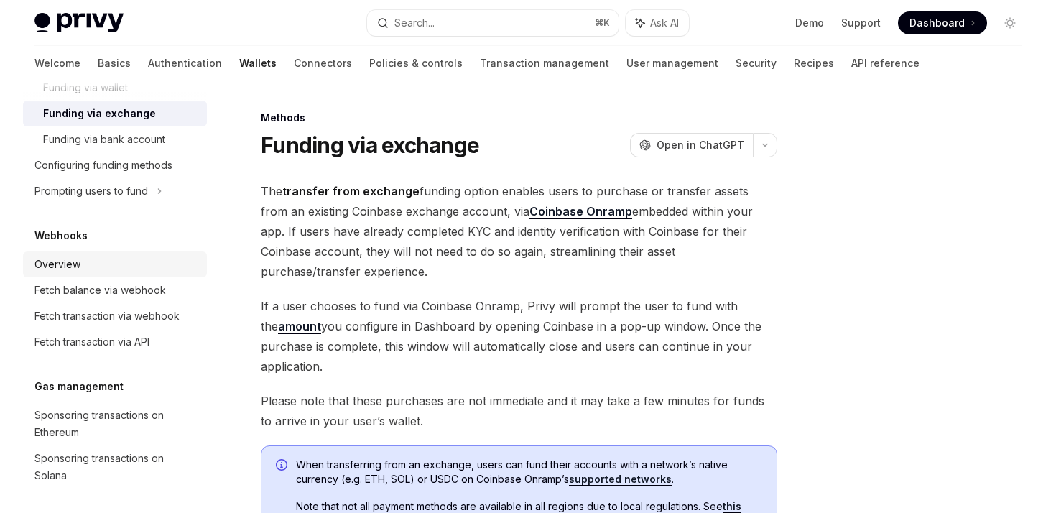
click at [80, 273] on div "Overview" at bounding box center [116, 264] width 164 height 17
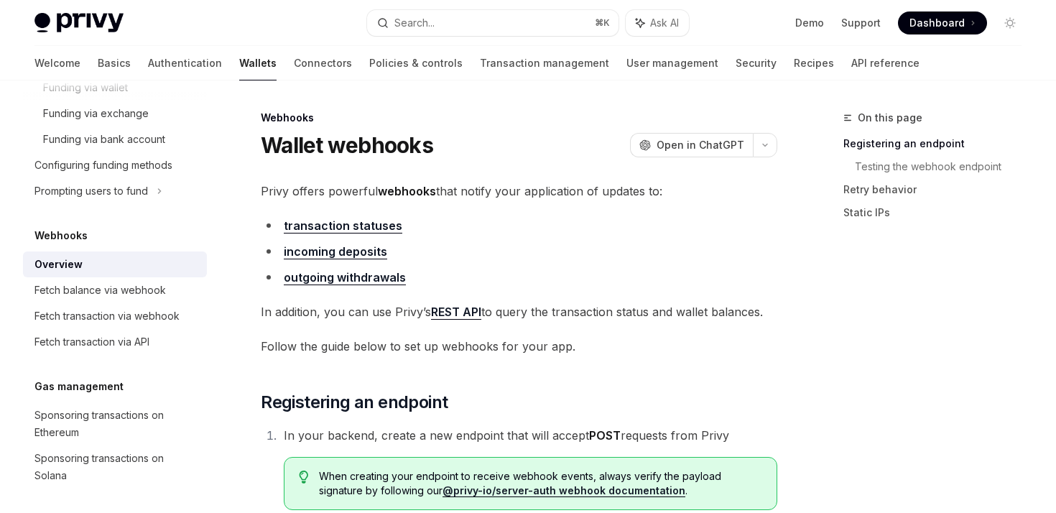
click at [295, 249] on link "incoming deposits" at bounding box center [335, 251] width 103 height 15
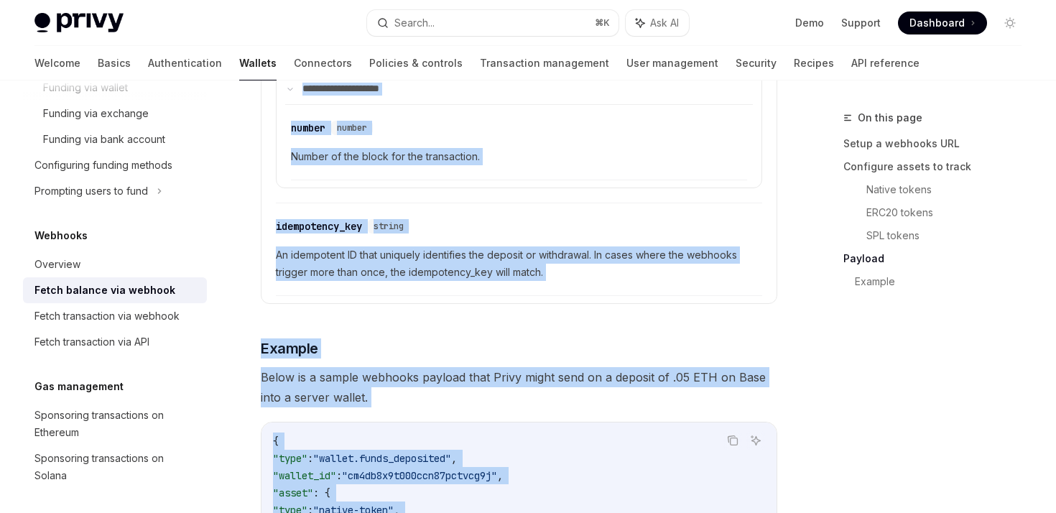
scroll to position [2737, 0]
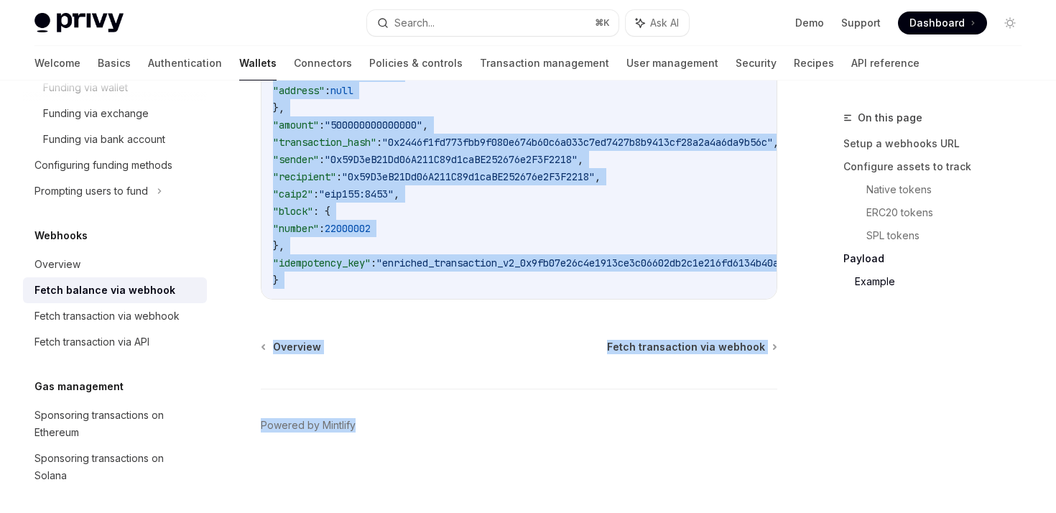
drag, startPoint x: 256, startPoint y: 108, endPoint x: 649, endPoint y: 572, distance: 608.2
copy div "Loremips Dolor sitamet con adipisc ElitSE Doei te InciDID UtlaBO Etdo ma AliqUA…"
click at [84, 351] on div "Fetch transaction via API" at bounding box center [91, 341] width 115 height 17
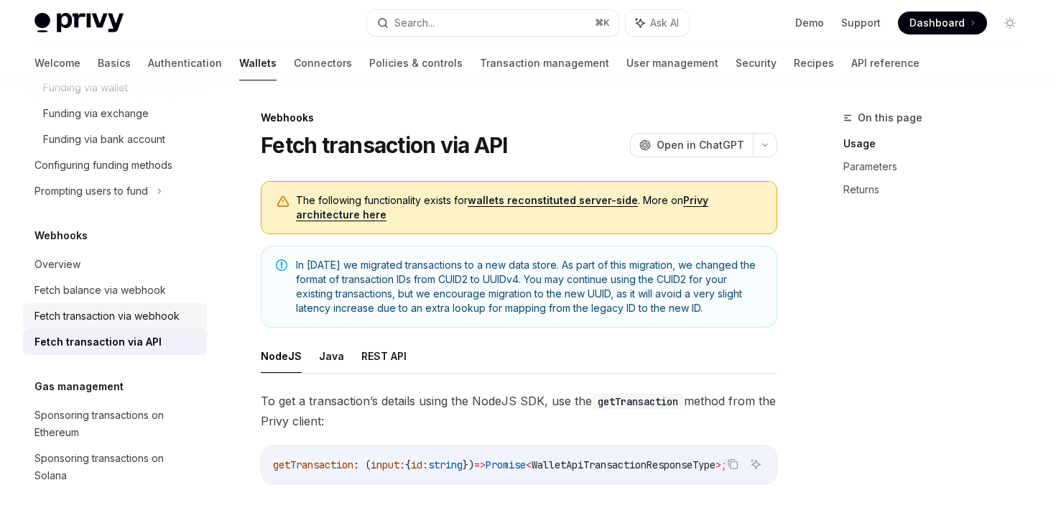
click at [177, 325] on div "Fetch transaction via webhook" at bounding box center [106, 316] width 145 height 17
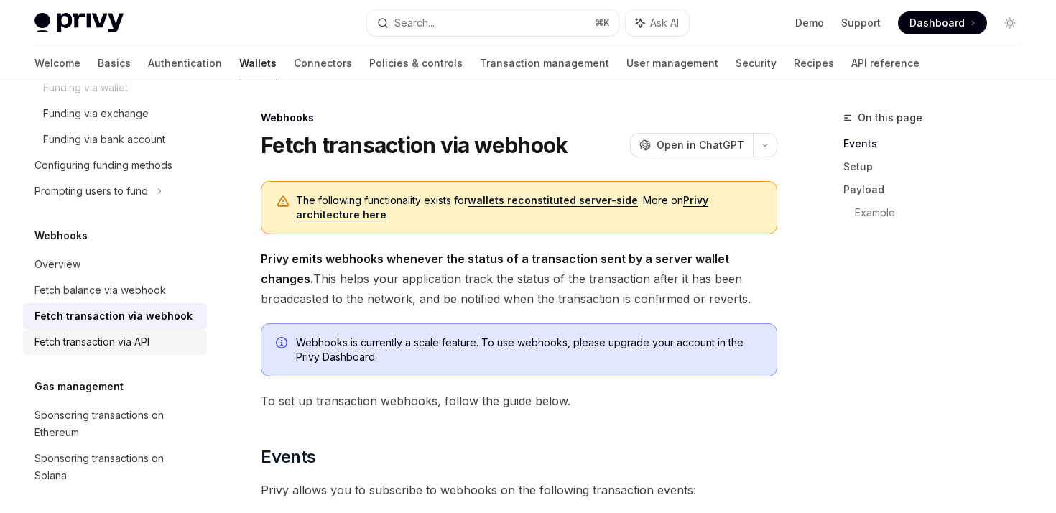
click at [168, 351] on div "Fetch transaction via API" at bounding box center [116, 341] width 164 height 17
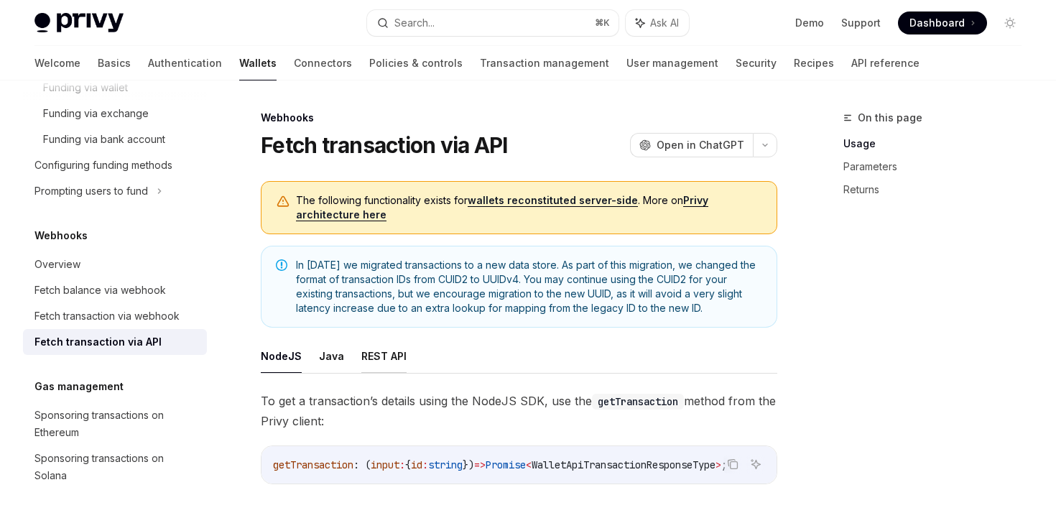
click at [371, 359] on button "REST API" at bounding box center [383, 356] width 45 height 34
type textarea "*"
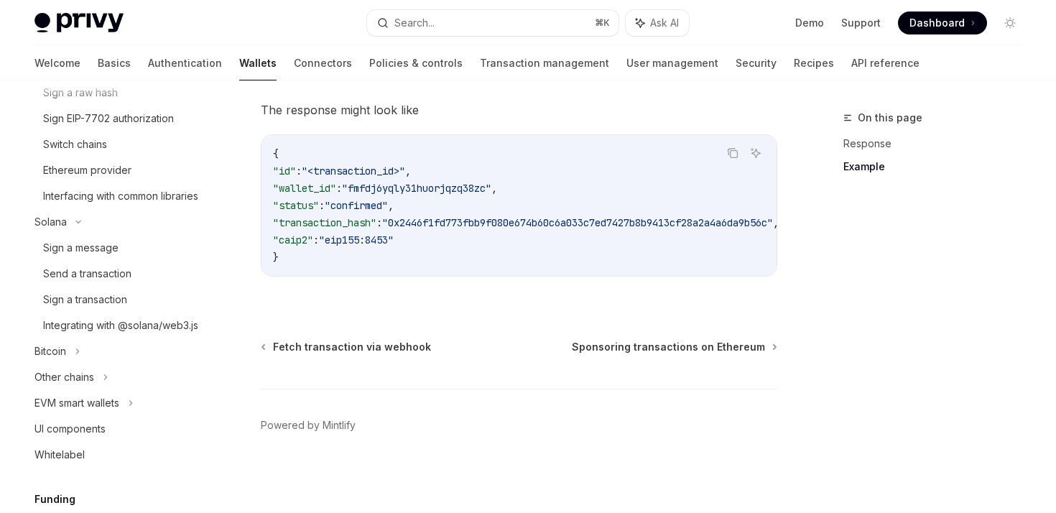
scroll to position [315, 0]
